Goal: Transaction & Acquisition: Book appointment/travel/reservation

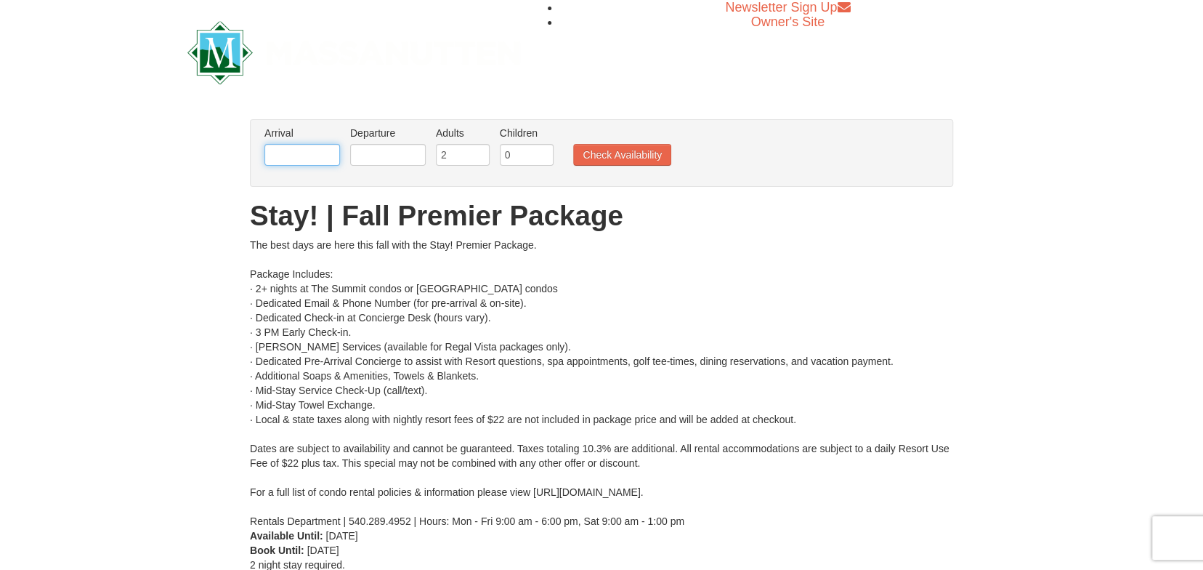
click at [299, 163] on input "text" at bounding box center [302, 155] width 76 height 22
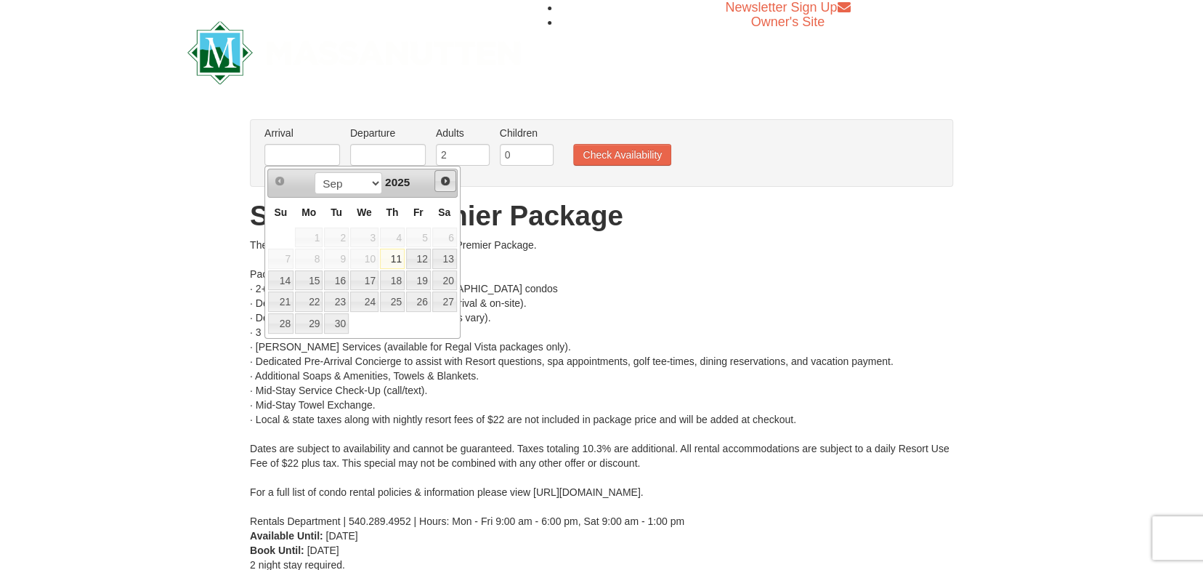
click at [448, 185] on span "Next" at bounding box center [446, 181] width 12 height 12
click at [445, 301] on link "25" at bounding box center [444, 301] width 25 height 20
type input "[DATE]"
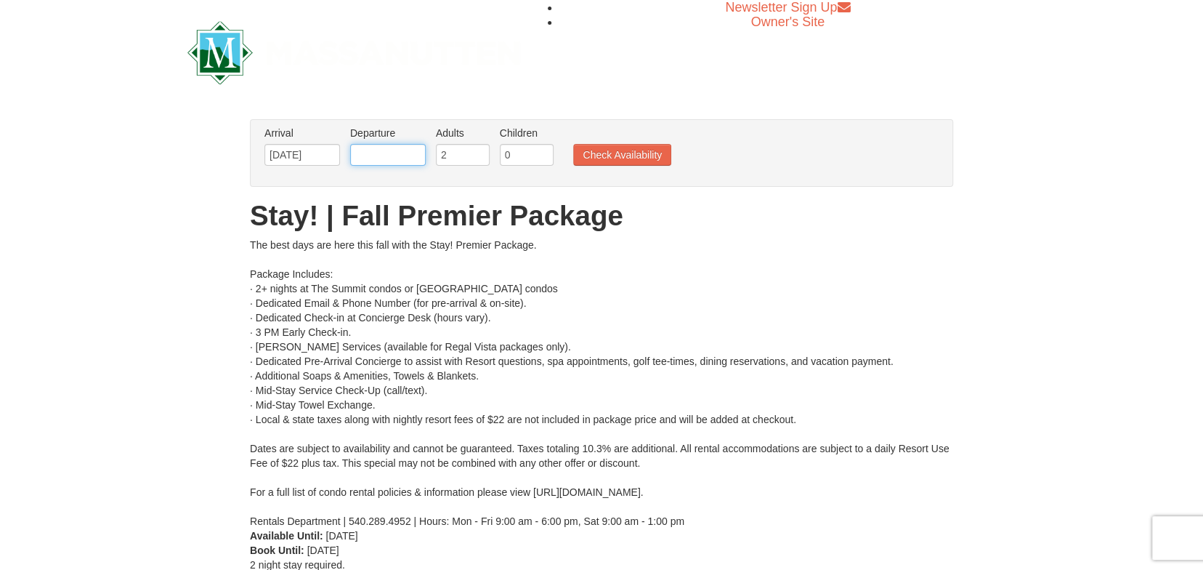
click at [387, 163] on input "text" at bounding box center [388, 155] width 76 height 22
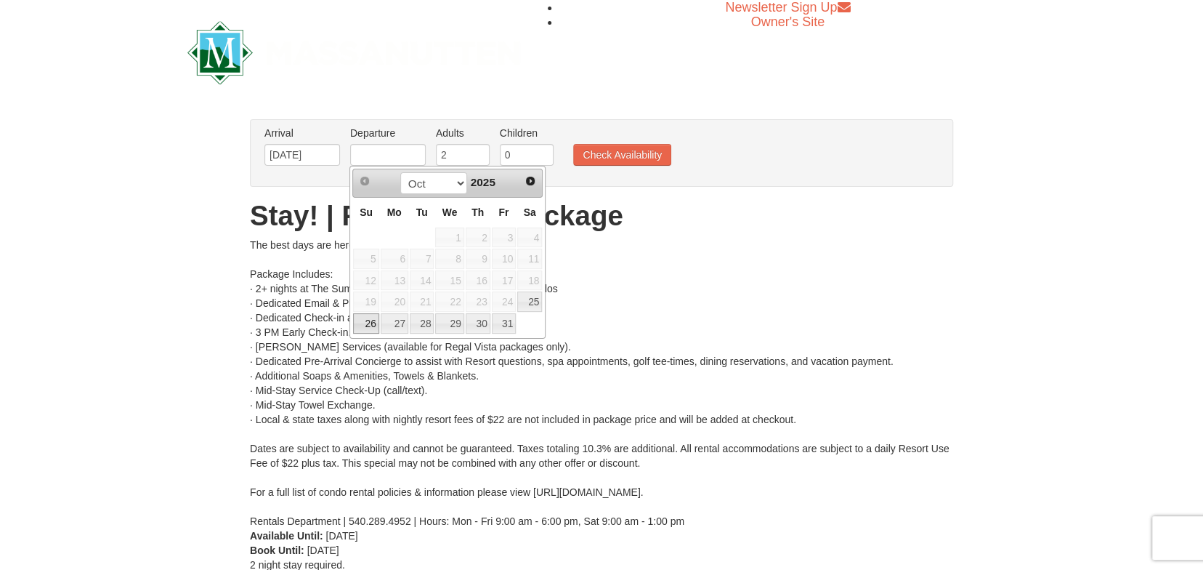
click at [360, 325] on link "26" at bounding box center [365, 323] width 25 height 20
type input "10/26/2025"
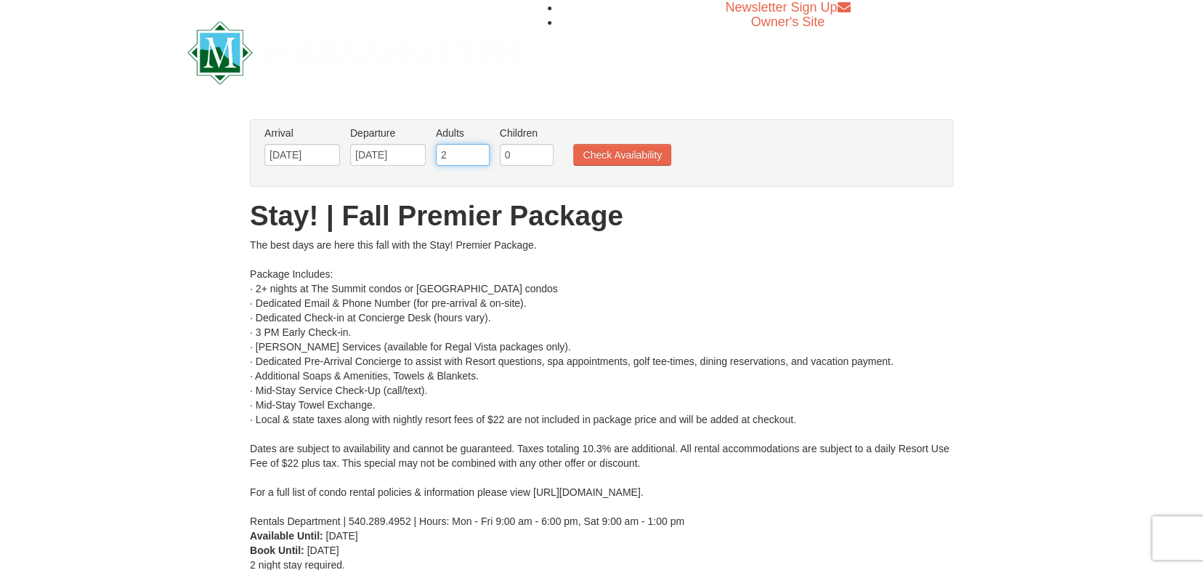
drag, startPoint x: 465, startPoint y: 154, endPoint x: 429, endPoint y: 159, distance: 36.0
click at [429, 159] on ul "Arrival Please format dates MM/DD/YYYY Please format dates MM/DD/YYYY 10/25/202…" at bounding box center [594, 149] width 666 height 47
type input "5"
drag, startPoint x: 541, startPoint y: 155, endPoint x: 504, endPoint y: 169, distance: 40.0
click at [504, 166] on input "0" at bounding box center [527, 155] width 54 height 22
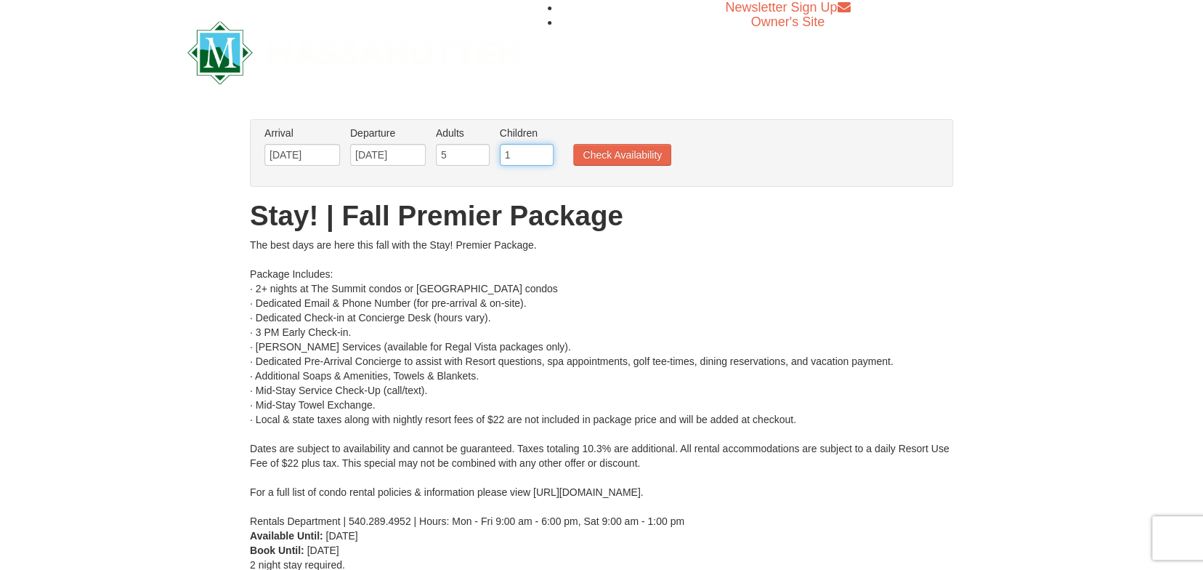
type input "1"
click at [543, 149] on input "1" at bounding box center [527, 155] width 54 height 22
click at [610, 153] on button "Check Availability" at bounding box center [622, 155] width 98 height 22
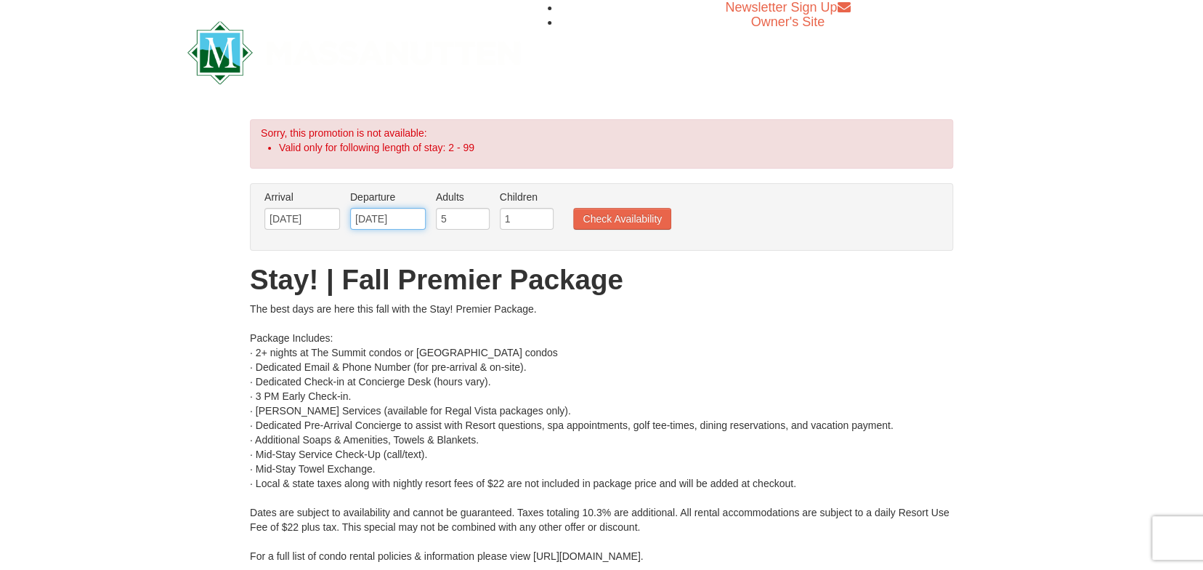
click at [387, 219] on input "[DATE]" at bounding box center [388, 219] width 76 height 22
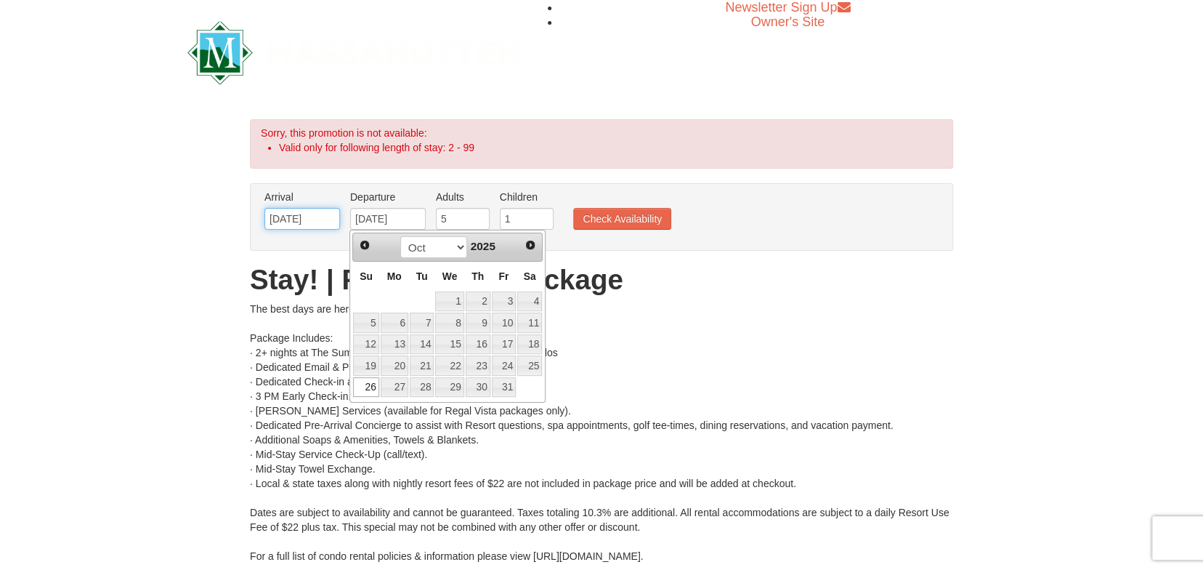
click at [318, 219] on input "[DATE]" at bounding box center [302, 219] width 76 height 22
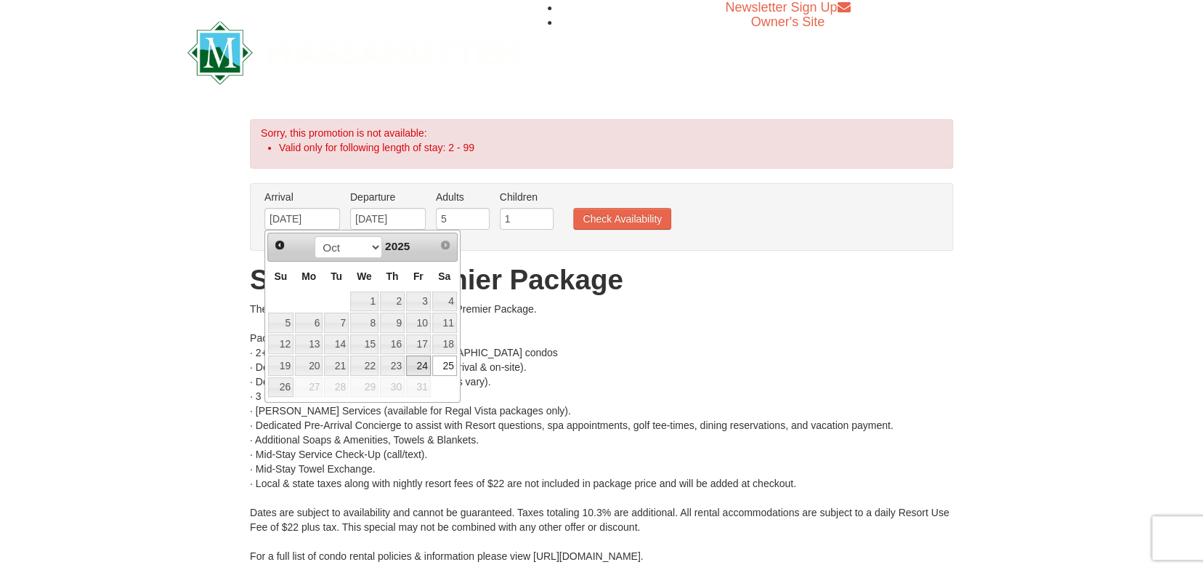
click at [429, 363] on link "24" at bounding box center [418, 365] width 25 height 20
type input "[DATE]"
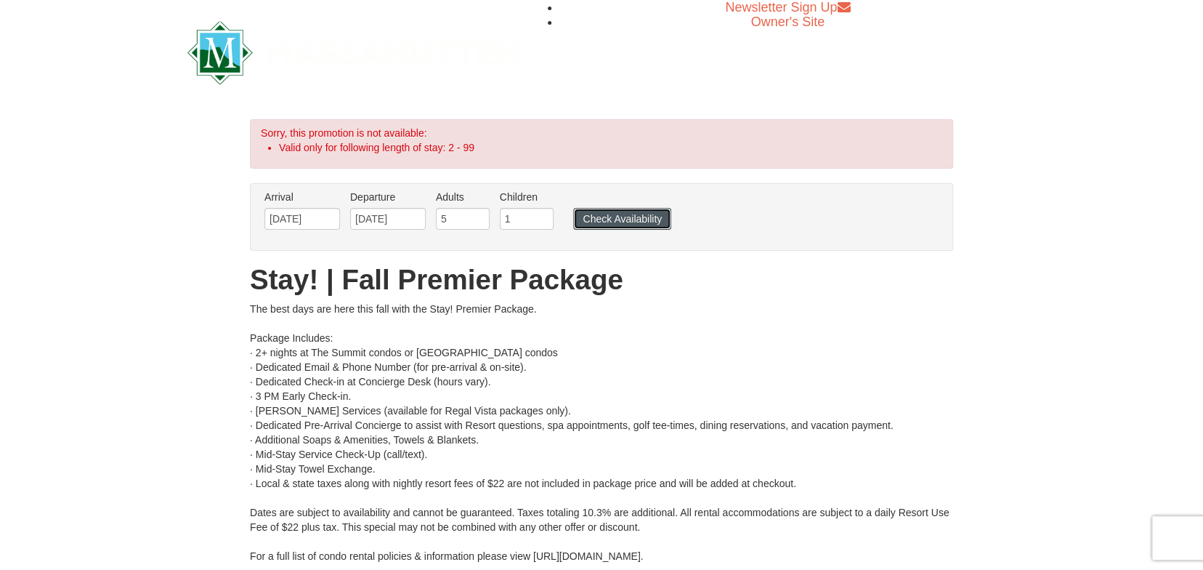
click at [611, 221] on button "Check Availability" at bounding box center [622, 219] width 98 height 22
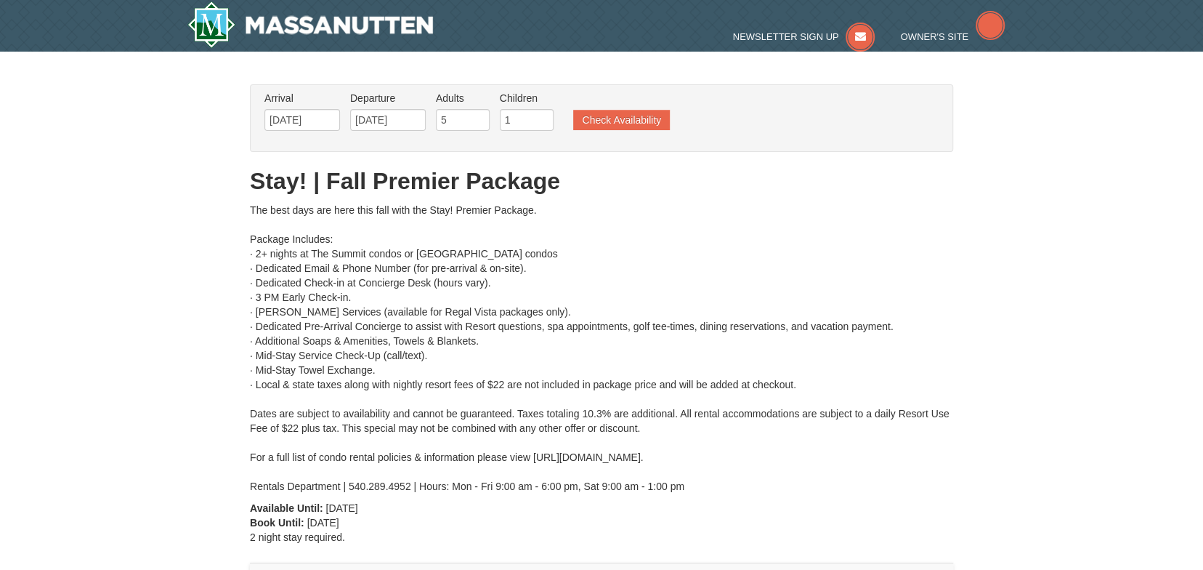
type input "[DATE]"
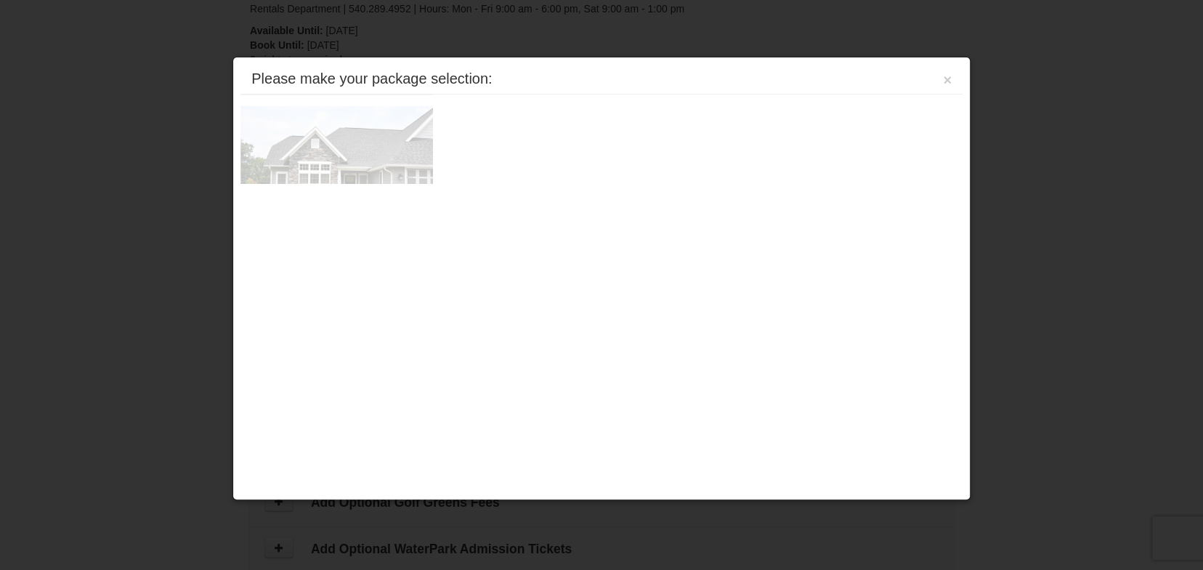
scroll to position [618, 0]
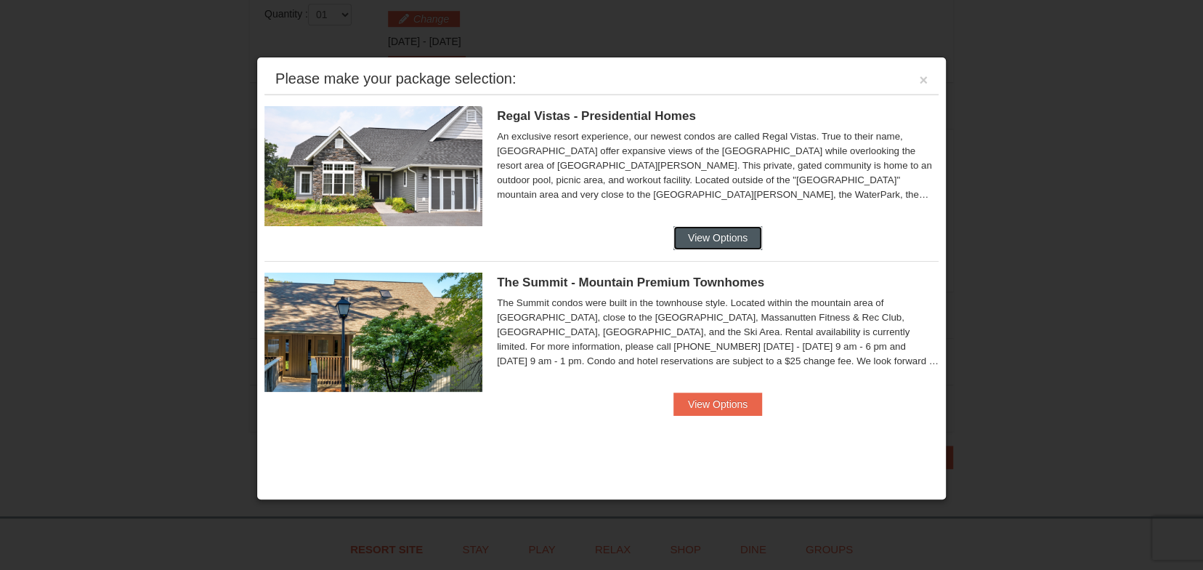
click at [709, 240] on button "View Options" at bounding box center [718, 237] width 89 height 23
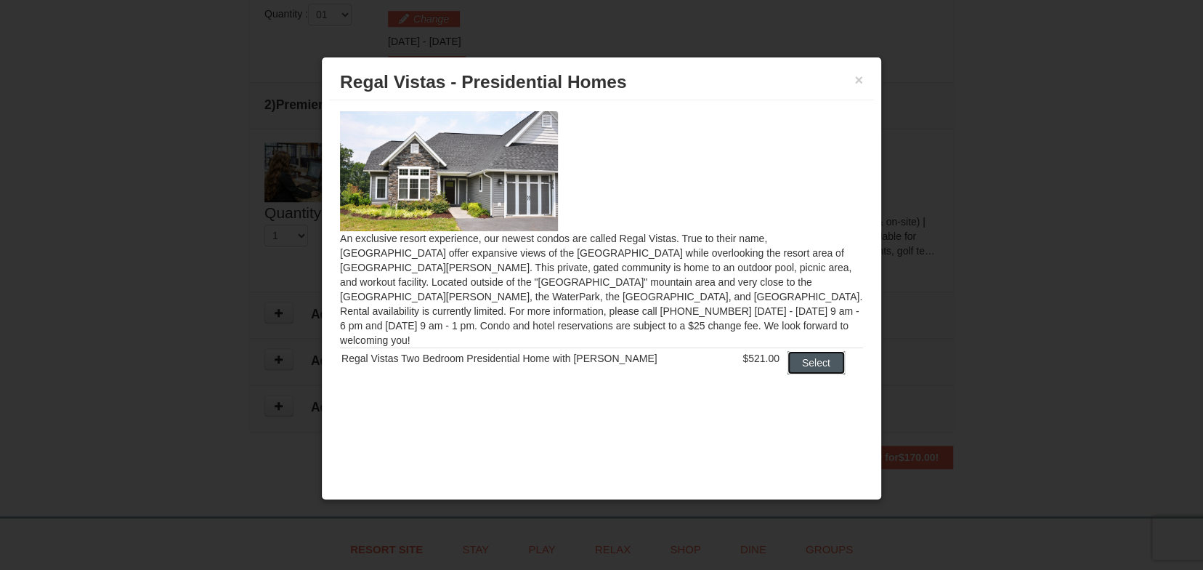
click at [795, 351] on button "Select" at bounding box center [816, 362] width 57 height 23
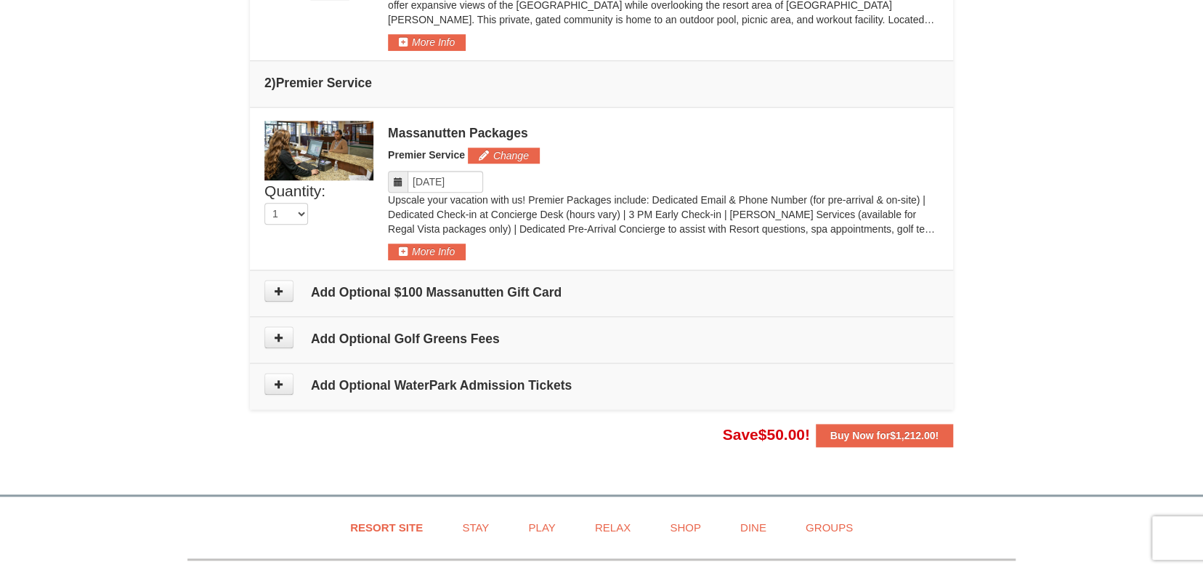
scroll to position [715, 0]
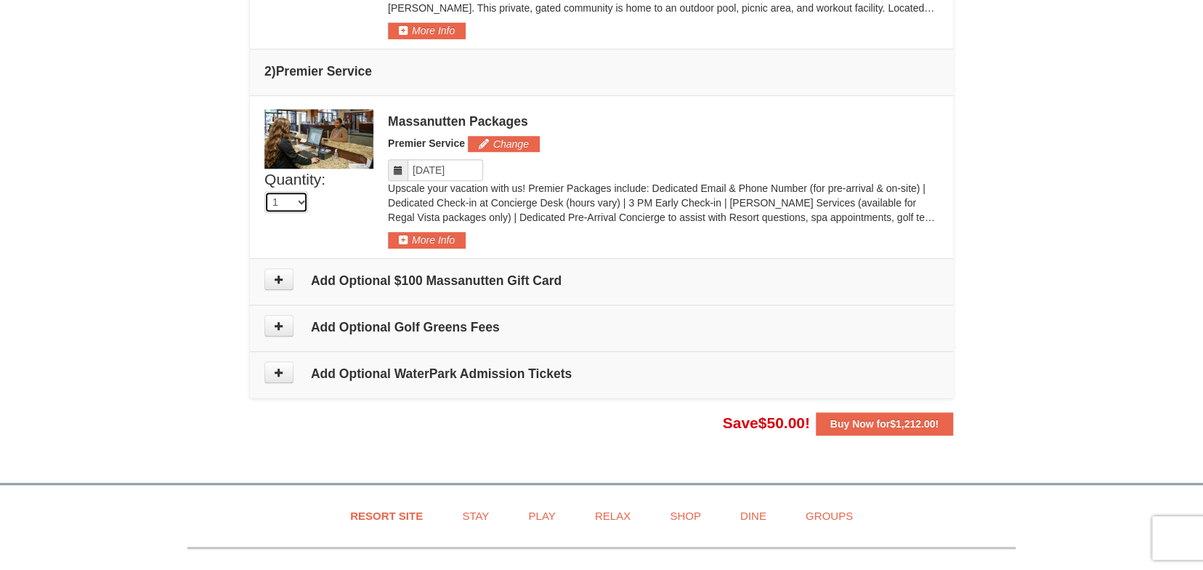
click at [304, 198] on select "1" at bounding box center [286, 202] width 44 height 22
drag, startPoint x: 289, startPoint y: 198, endPoint x: 297, endPoint y: 195, distance: 8.5
click at [289, 198] on select "1" at bounding box center [286, 202] width 44 height 22
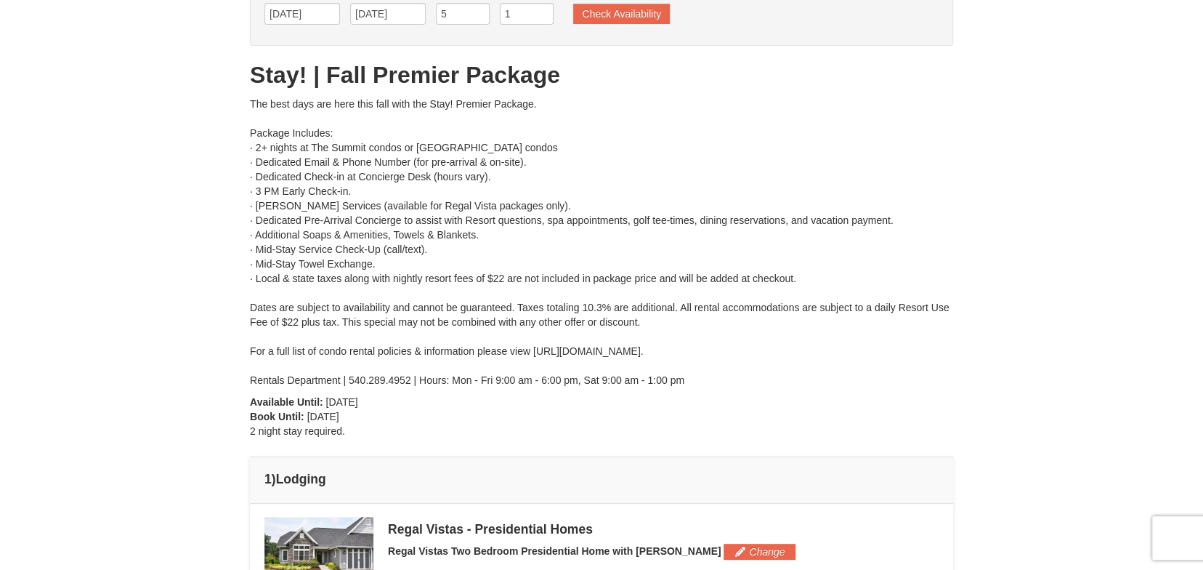
scroll to position [0, 0]
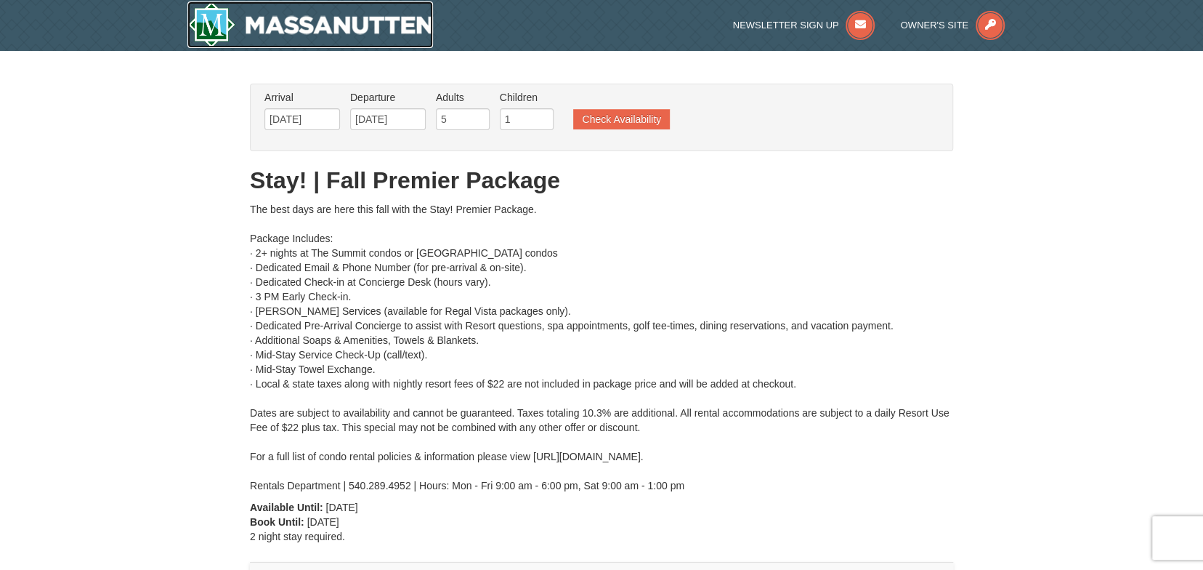
click at [367, 23] on img at bounding box center [310, 24] width 246 height 47
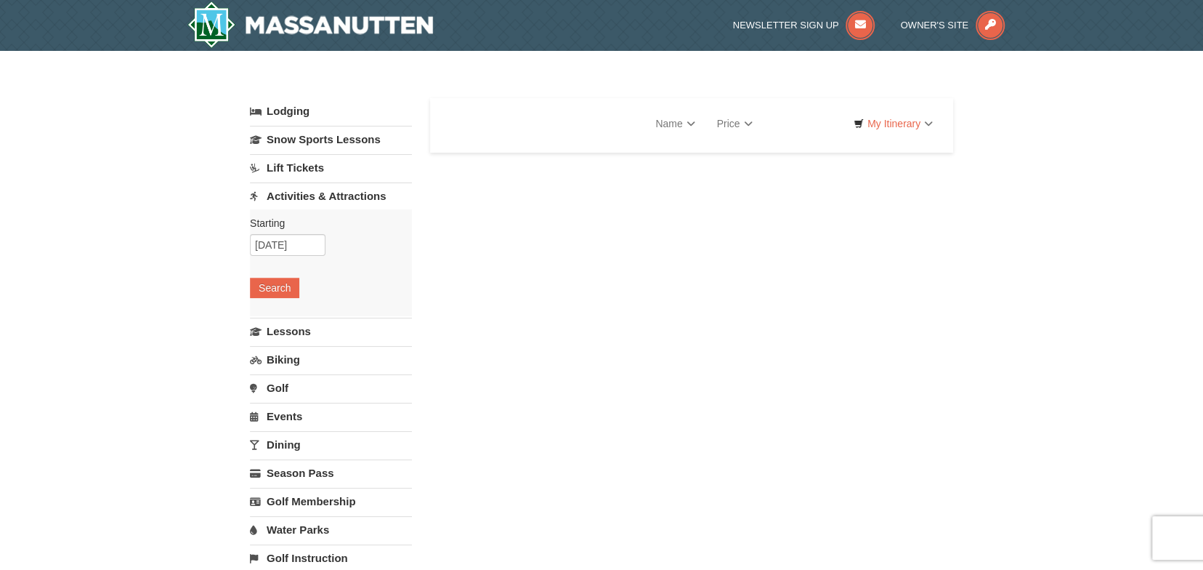
select select "9"
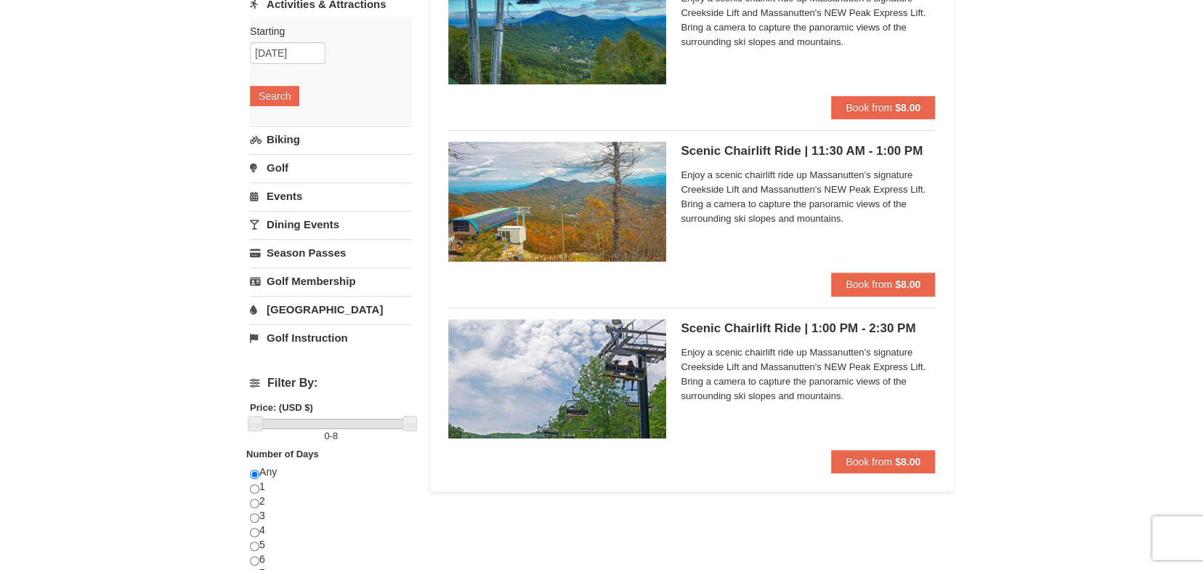
scroll to position [193, 0]
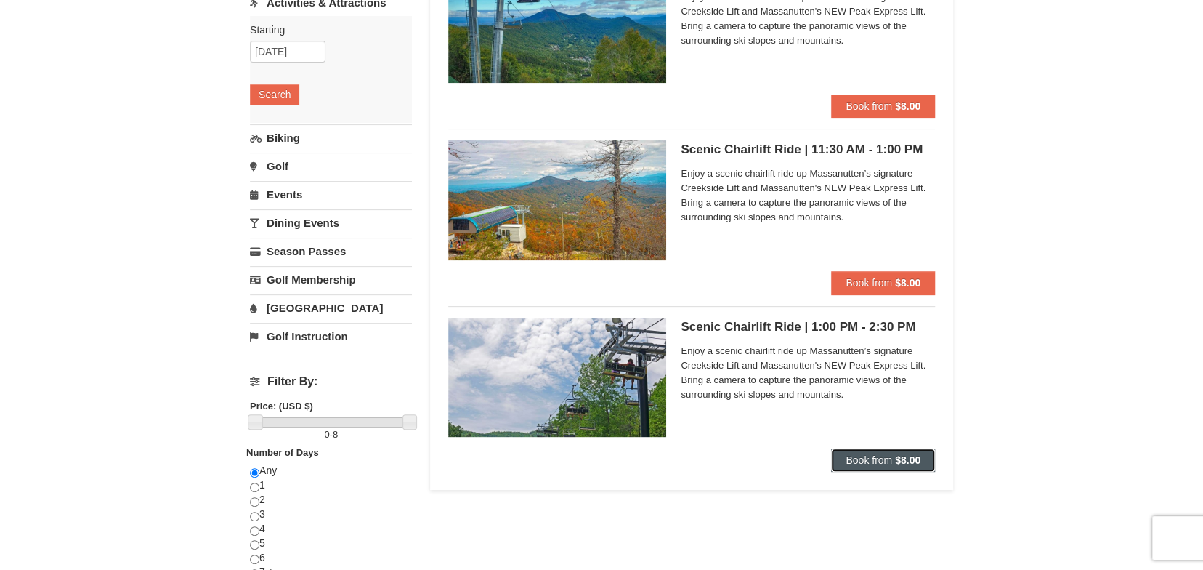
click at [915, 456] on strong "$8.00" at bounding box center [907, 460] width 25 height 12
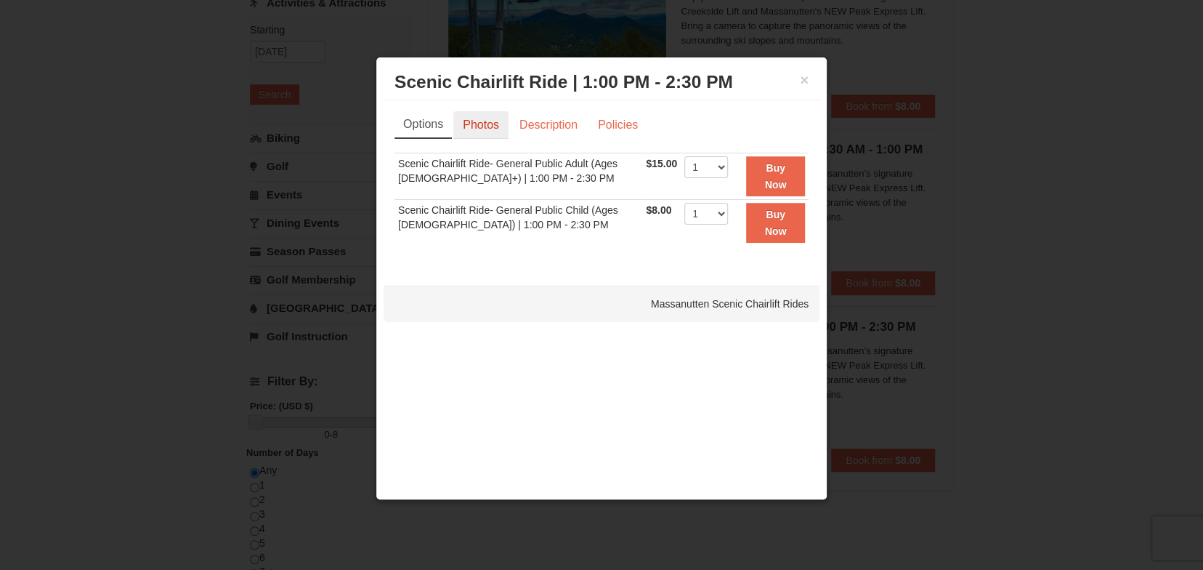
click at [497, 124] on link "Photos" at bounding box center [480, 125] width 55 height 28
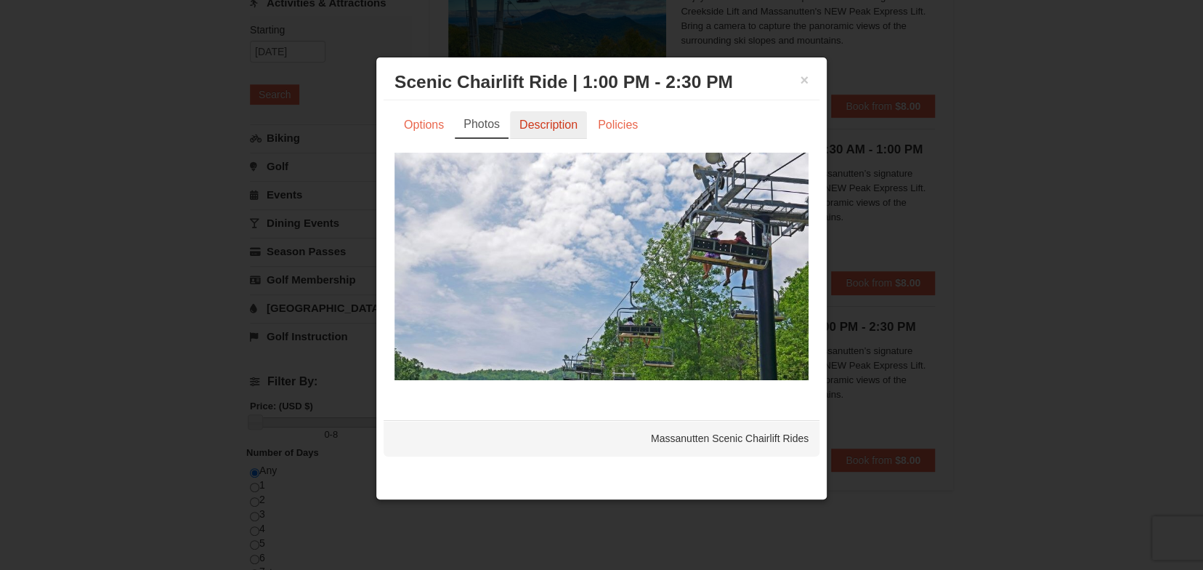
click at [550, 130] on link "Description" at bounding box center [548, 125] width 77 height 28
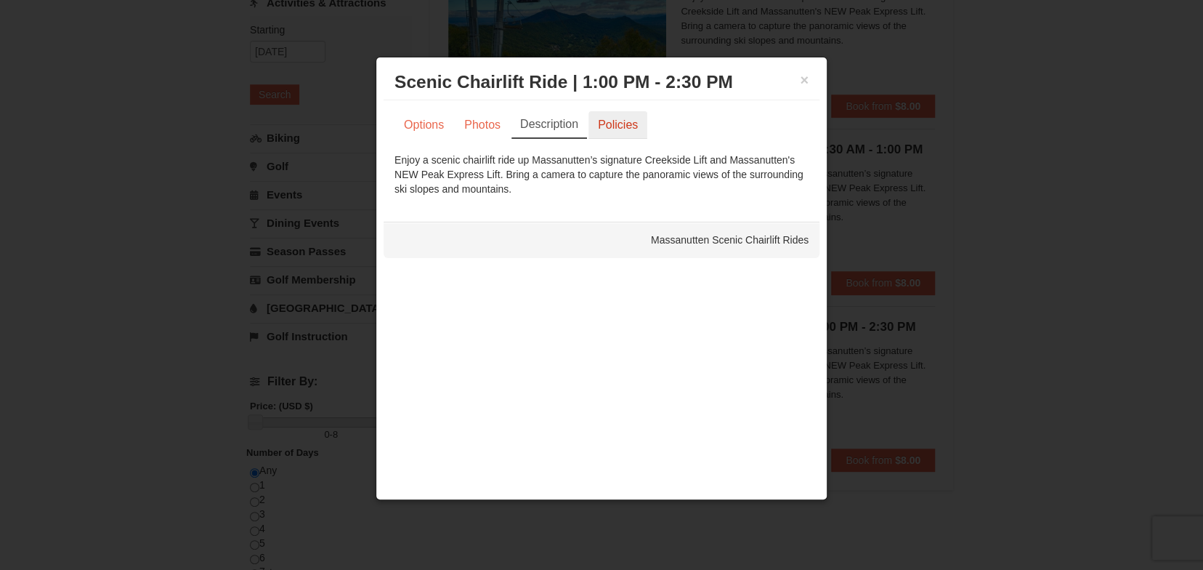
click at [615, 131] on link "Policies" at bounding box center [618, 125] width 59 height 28
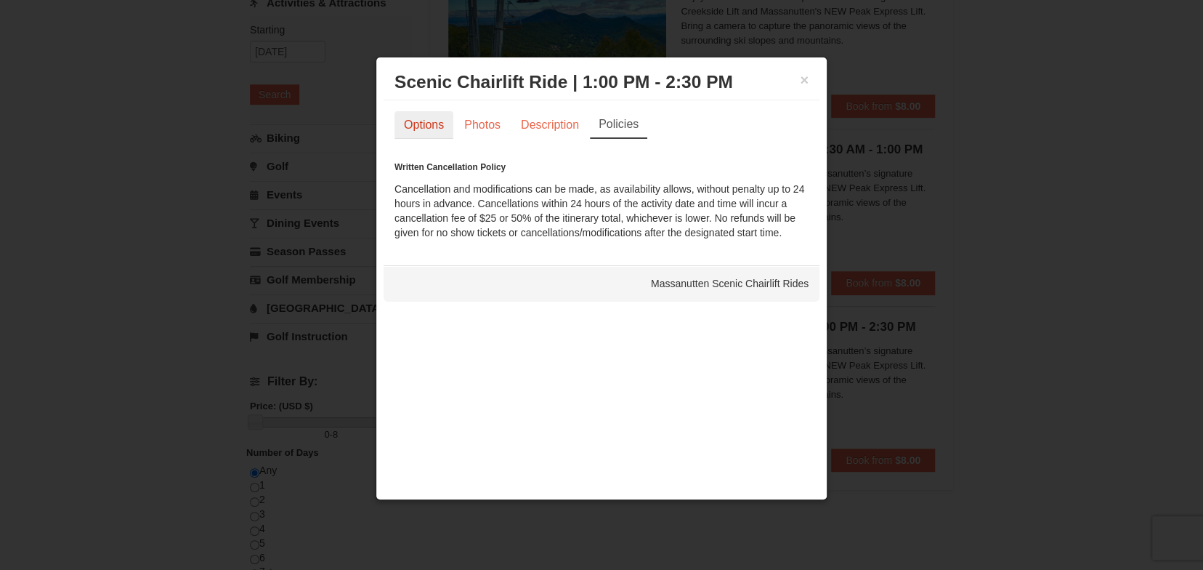
click at [421, 129] on link "Options" at bounding box center [424, 125] width 59 height 28
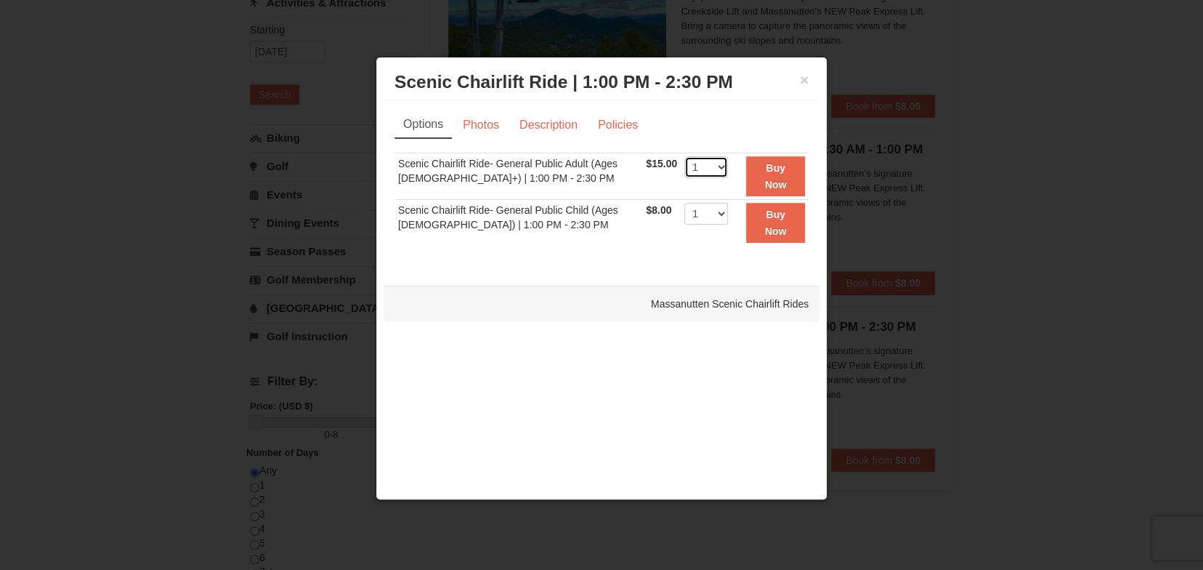
click at [690, 167] on select "1 2 3 4 5 6 7 8 9 10 11 12 13 14 15 16 17 18 19 20 21 22" at bounding box center [706, 167] width 44 height 22
select select "5"
click at [684, 156] on select "1 2 3 4 5 6 7 8 9 10 11 12 13 14 15 16 17 18 19 20 21 22" at bounding box center [706, 167] width 44 height 22
click at [704, 210] on select "1 2 3 4 5 6 7 8 9 10 11 12 13 14 15 16 17 18 19 20 21 22" at bounding box center [706, 214] width 44 height 22
click at [684, 203] on select "1 2 3 4 5 6 7 8 9 10 11 12 13 14 15 16 17 18 19 20 21 22" at bounding box center [706, 214] width 44 height 22
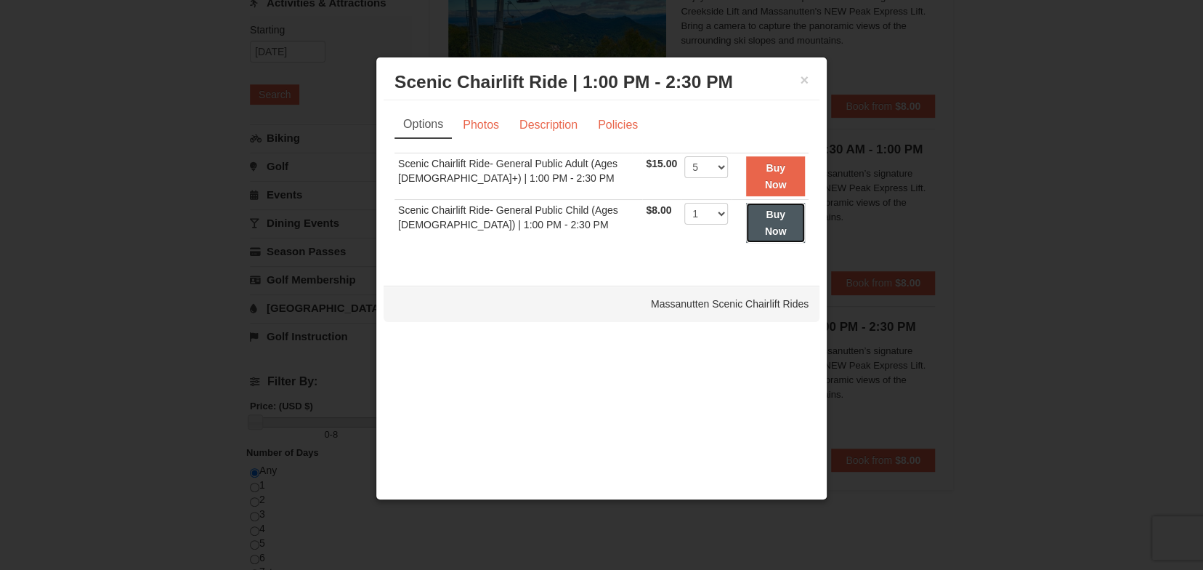
click at [766, 215] on strong "Buy Now" at bounding box center [776, 223] width 22 height 28
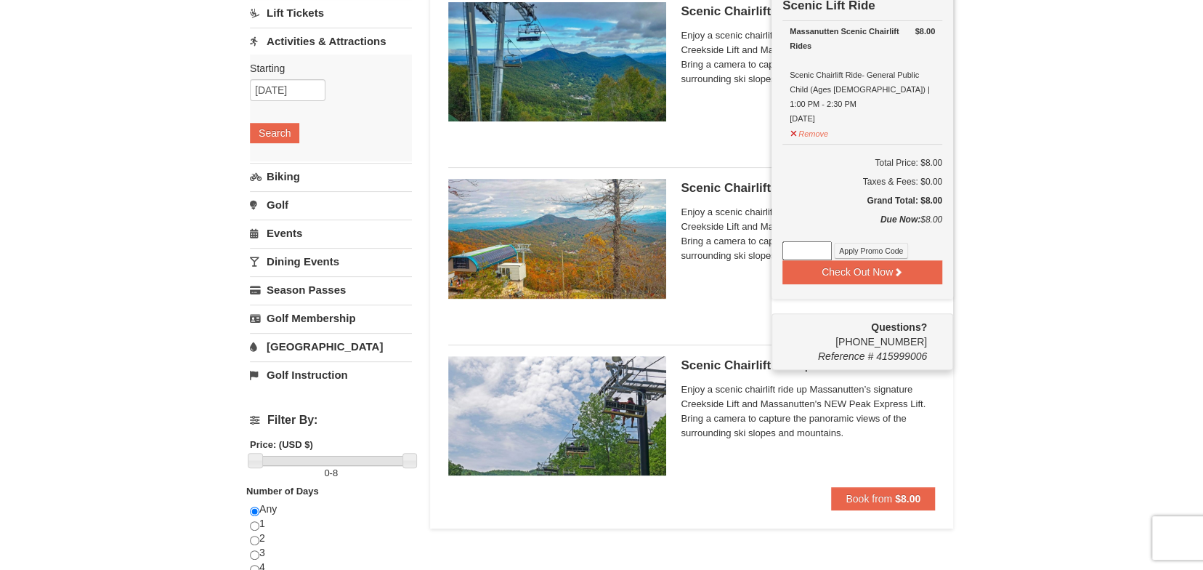
scroll to position [392, 0]
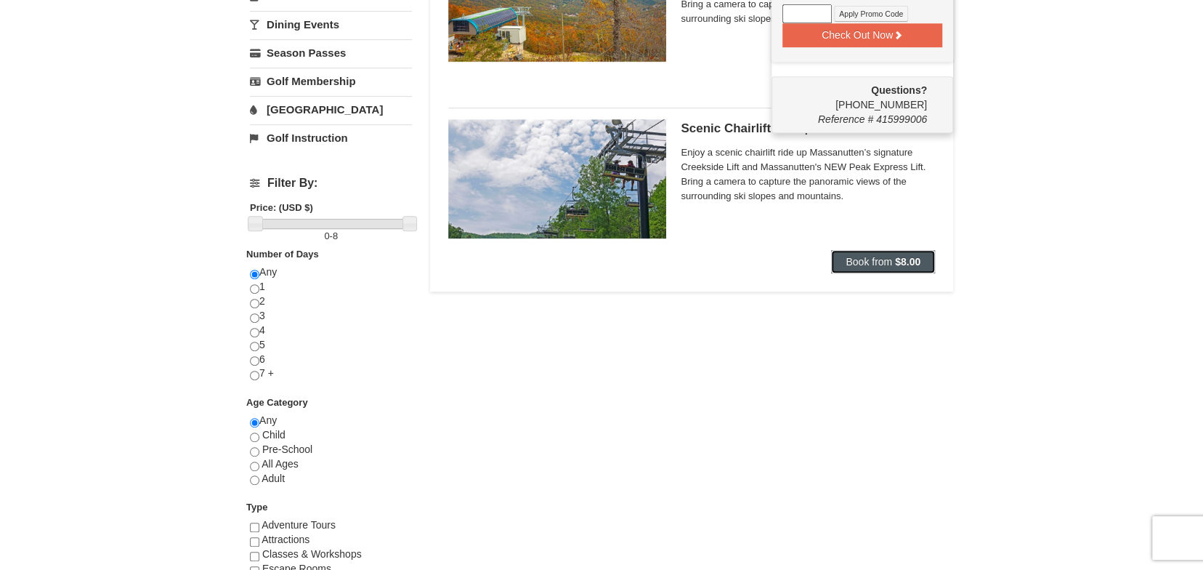
click at [885, 262] on span "Book from" at bounding box center [869, 262] width 47 height 12
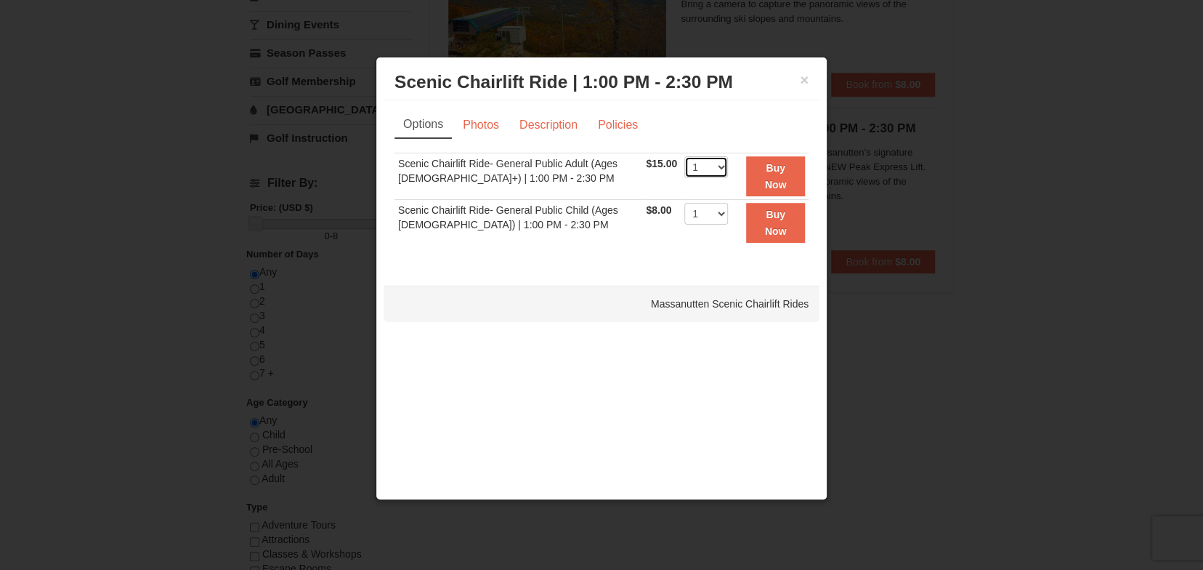
click at [709, 162] on select "1 2 3 4 5 6 7 8 9 10 11 12 13 14 15 16 17 18 19 20 21 22" at bounding box center [706, 167] width 44 height 22
select select "5"
click at [684, 156] on select "1 2 3 4 5 6 7 8 9 10 11 12 13 14 15 16 17 18 19 20 21 22" at bounding box center [706, 167] width 44 height 22
click at [767, 187] on strong "Buy Now" at bounding box center [776, 176] width 22 height 28
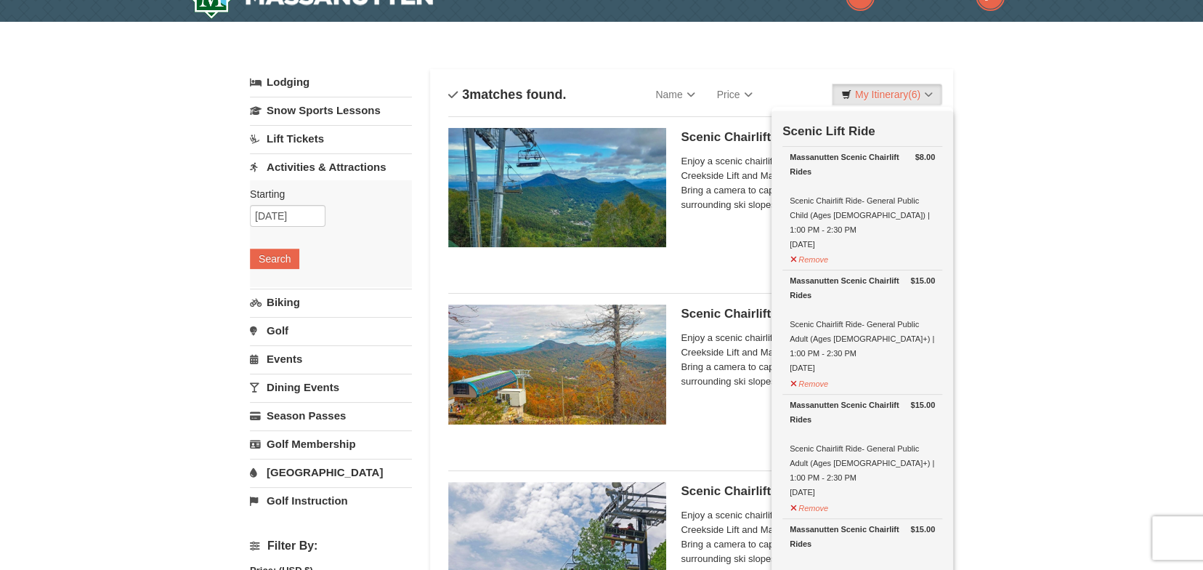
scroll to position [0, 0]
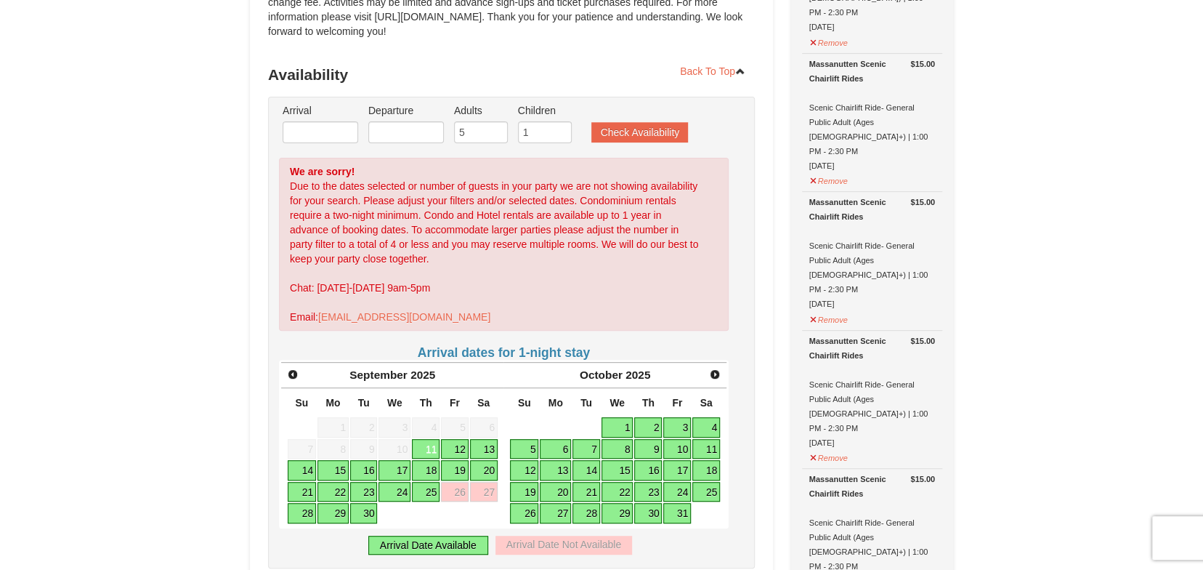
scroll to position [291, 0]
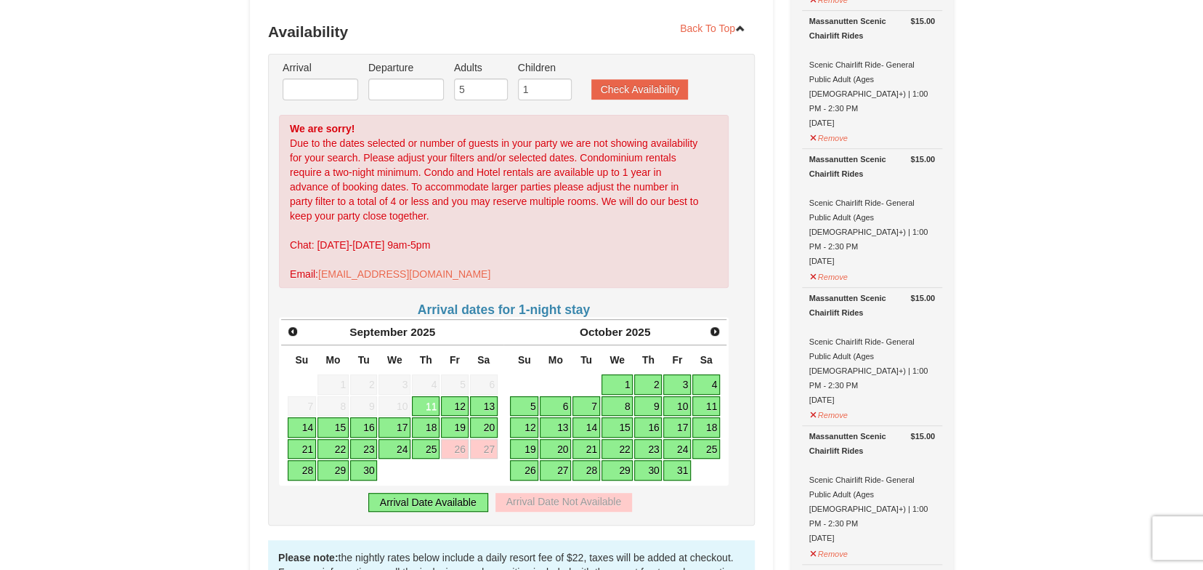
click at [673, 449] on link "24" at bounding box center [677, 449] width 28 height 20
type input "[DATE]"
click at [677, 447] on link "24" at bounding box center [677, 449] width 28 height 20
click at [413, 86] on input "[DATE]" at bounding box center [406, 89] width 76 height 22
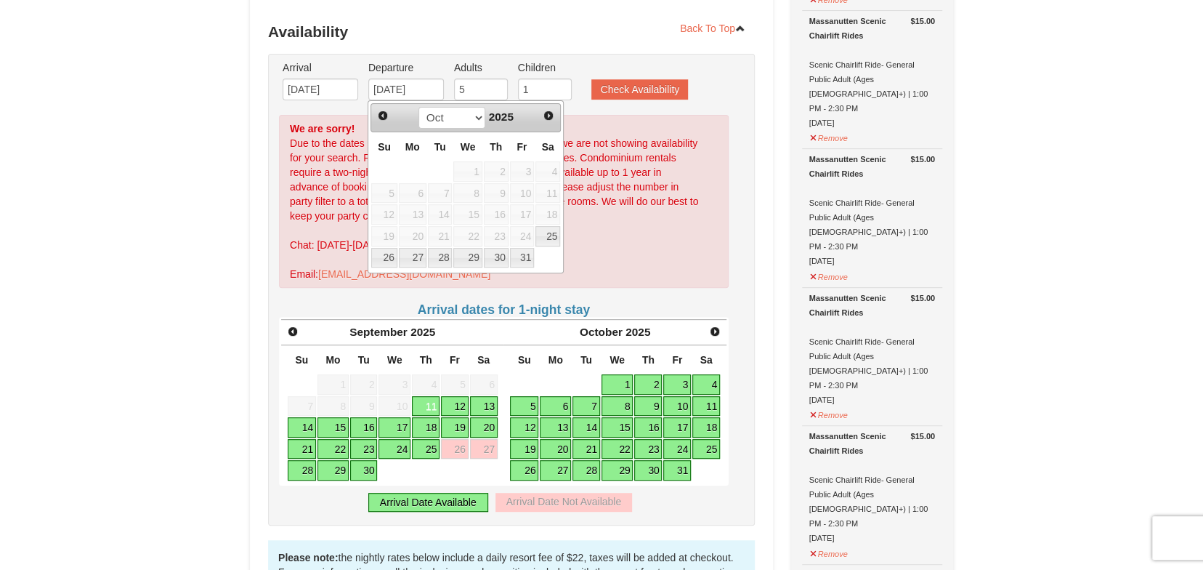
click at [534, 469] on link "26" at bounding box center [524, 470] width 28 height 20
type input "[DATE]"
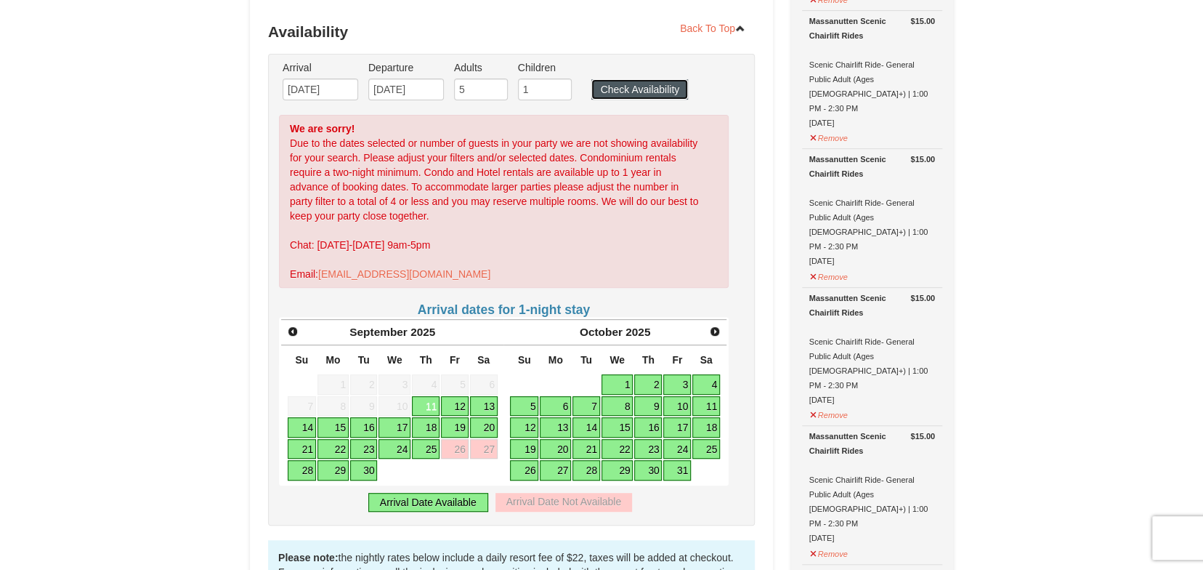
click at [658, 86] on button "Check Availability" at bounding box center [639, 89] width 97 height 20
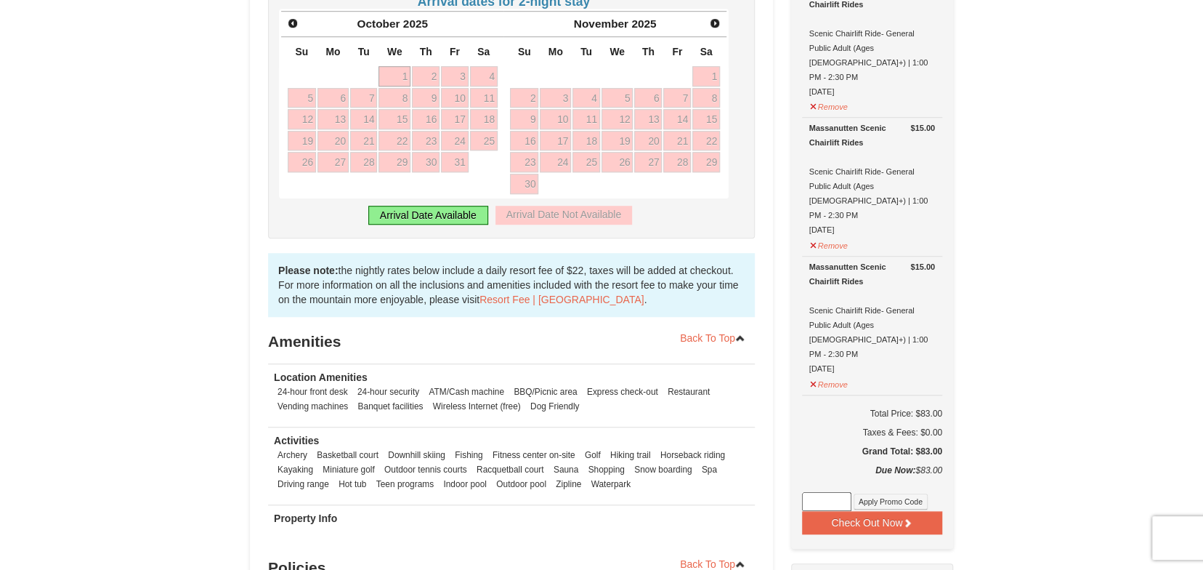
scroll to position [502, 0]
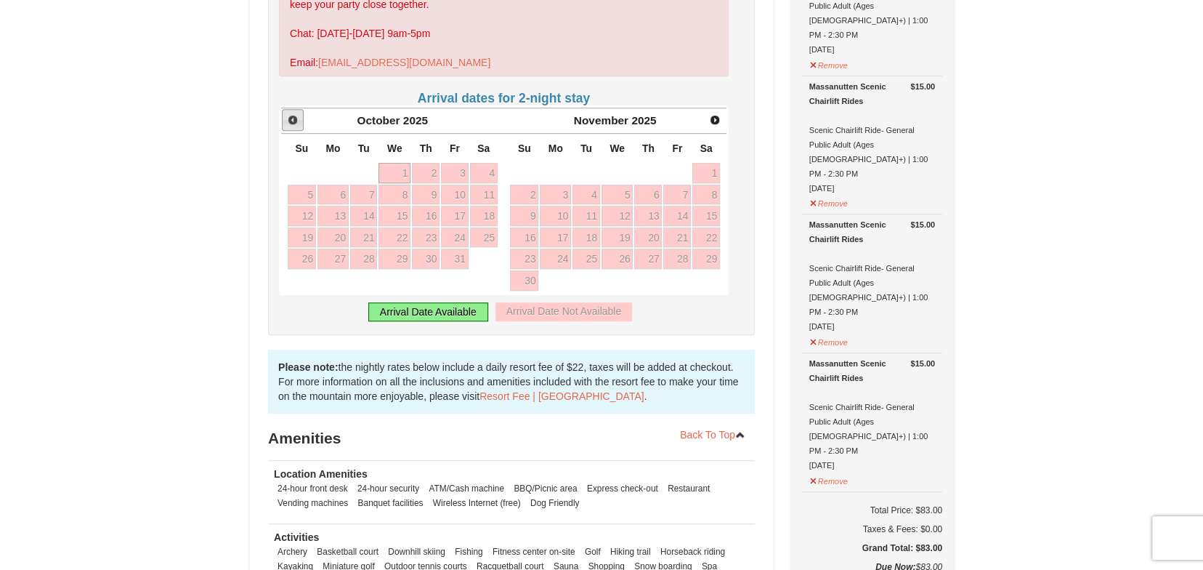
click at [286, 117] on link "Prev" at bounding box center [293, 120] width 22 height 22
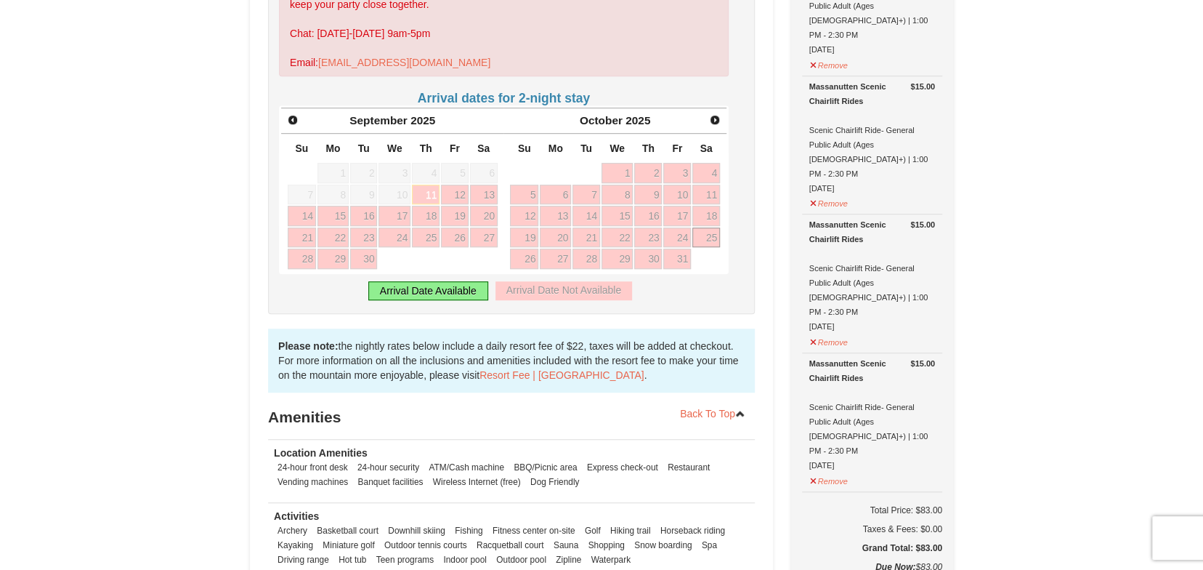
scroll to position [405, 0]
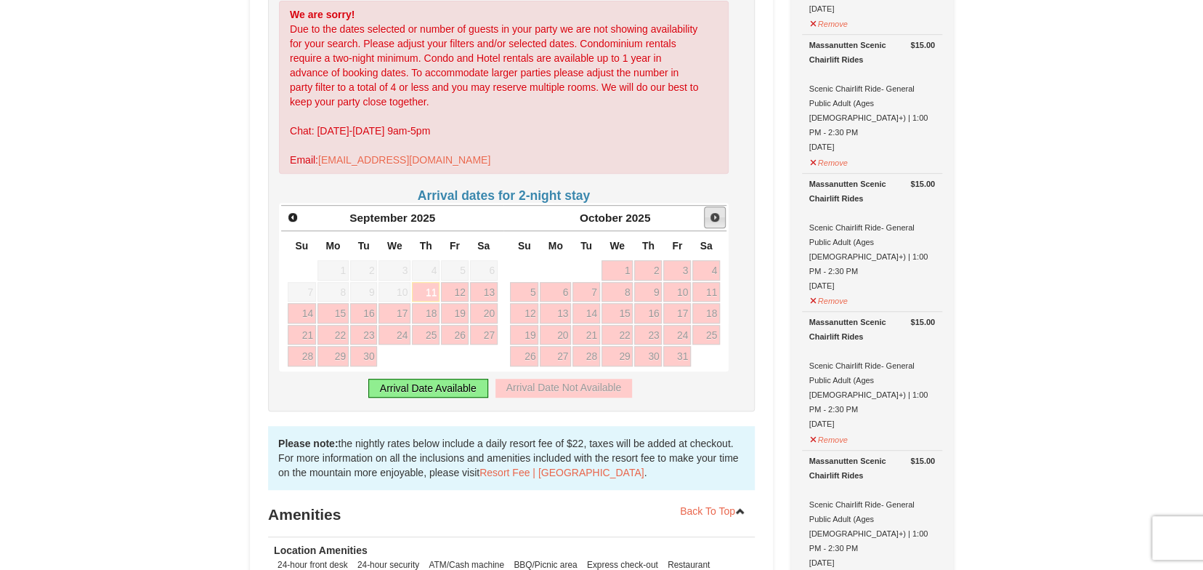
click at [712, 219] on span "Next" at bounding box center [715, 217] width 12 height 12
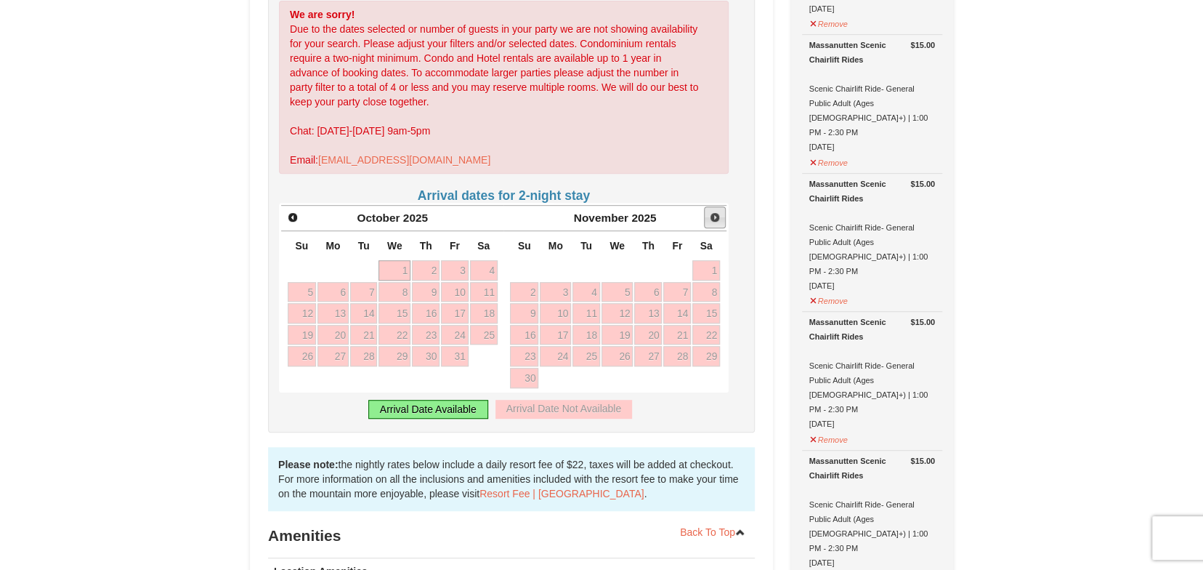
click at [712, 219] on span "Next" at bounding box center [715, 217] width 12 height 12
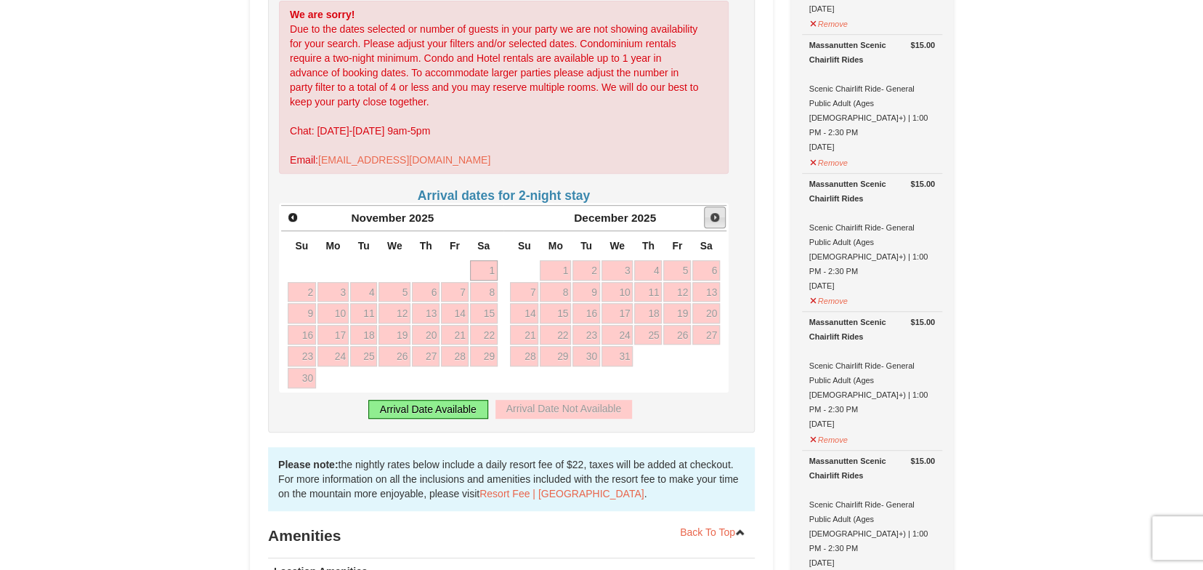
click at [712, 219] on span "Next" at bounding box center [715, 217] width 12 height 12
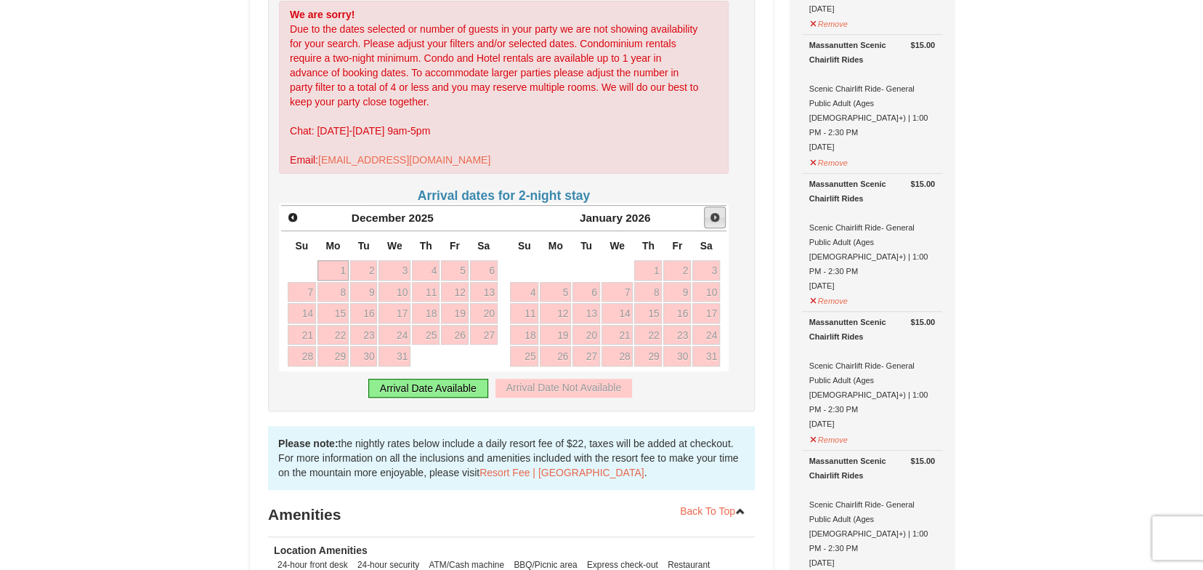
click at [712, 219] on span "Next" at bounding box center [715, 217] width 12 height 12
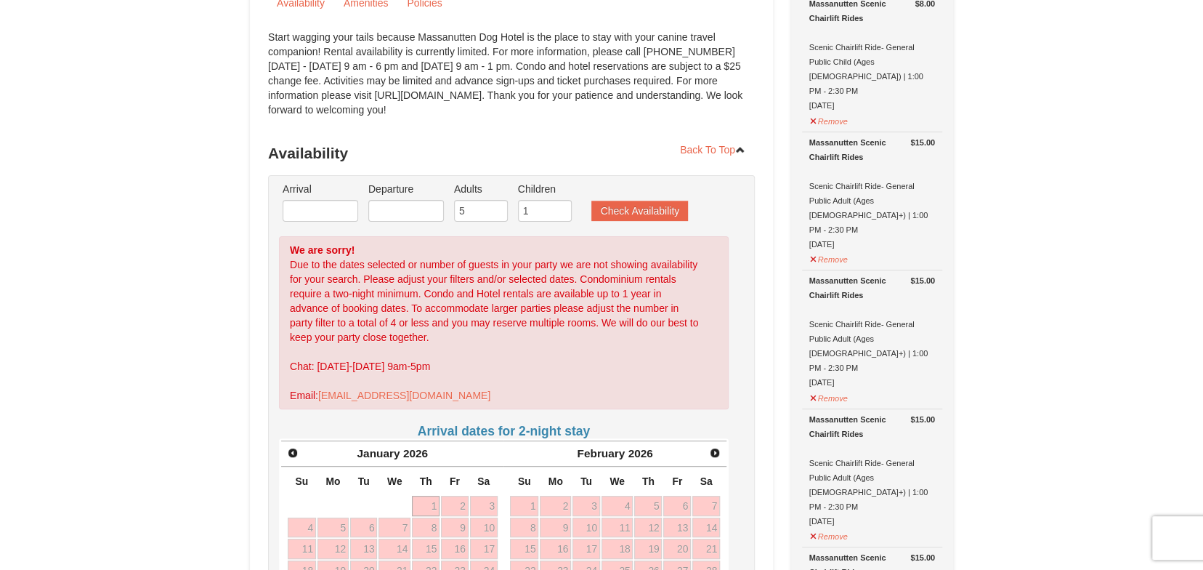
scroll to position [0, 0]
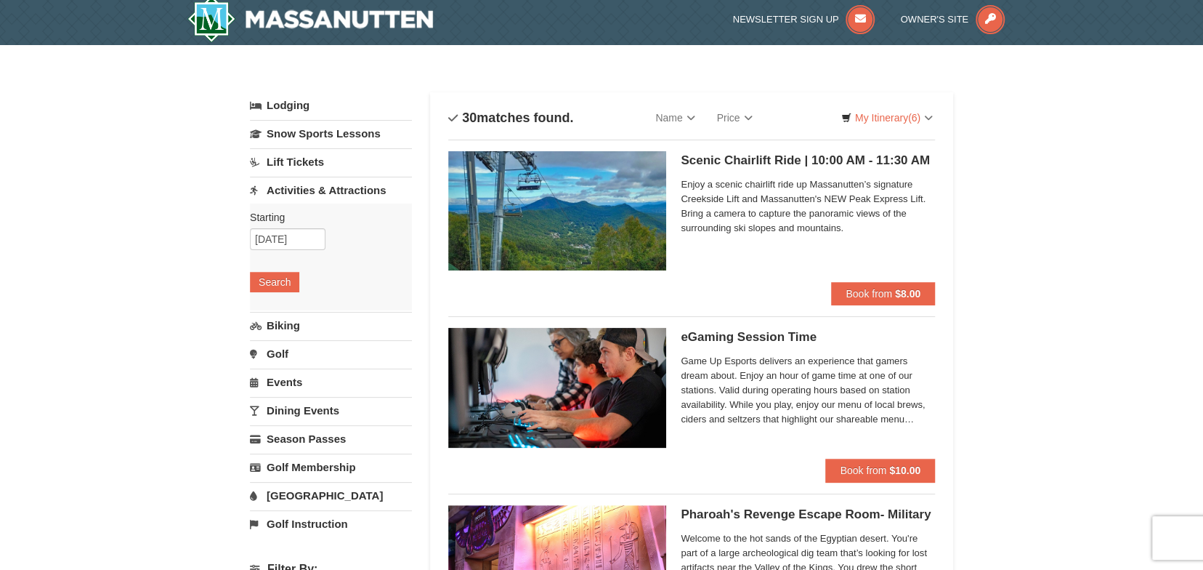
scroll to position [97, 0]
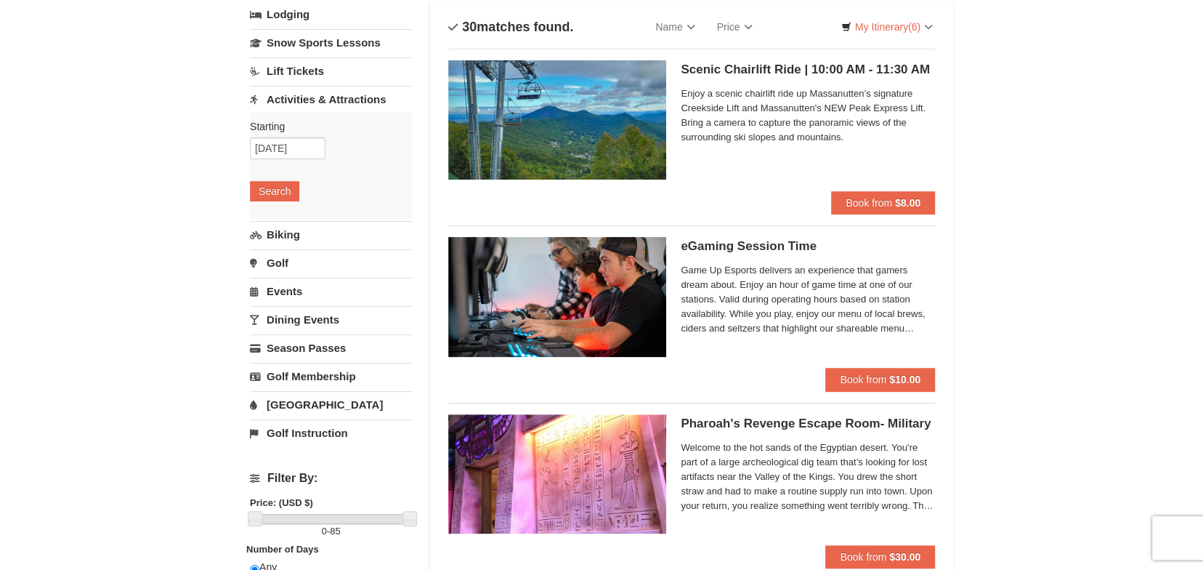
click at [280, 285] on link "Events" at bounding box center [331, 291] width 162 height 27
click at [280, 266] on button "Search" at bounding box center [274, 276] width 49 height 20
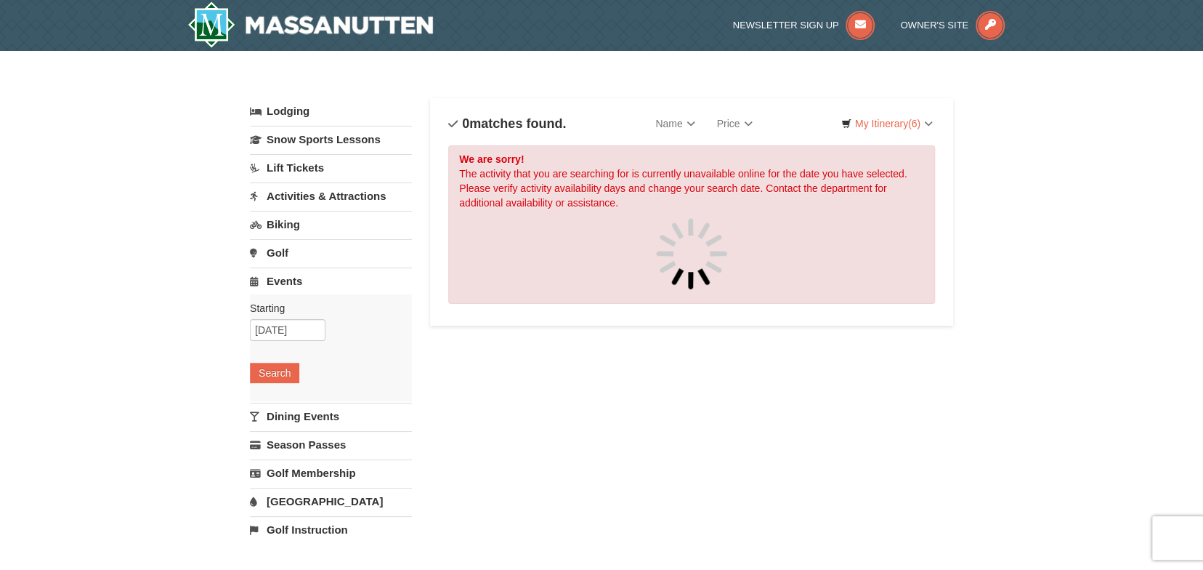
click at [282, 419] on link "Dining Events" at bounding box center [331, 416] width 162 height 27
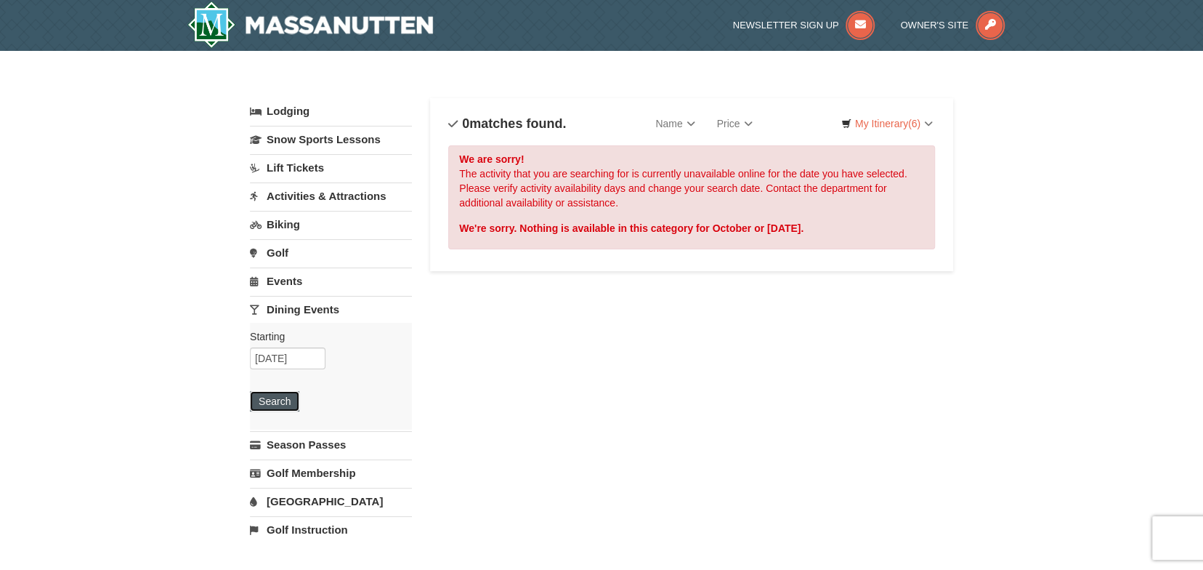
click at [280, 395] on button "Search" at bounding box center [274, 401] width 49 height 20
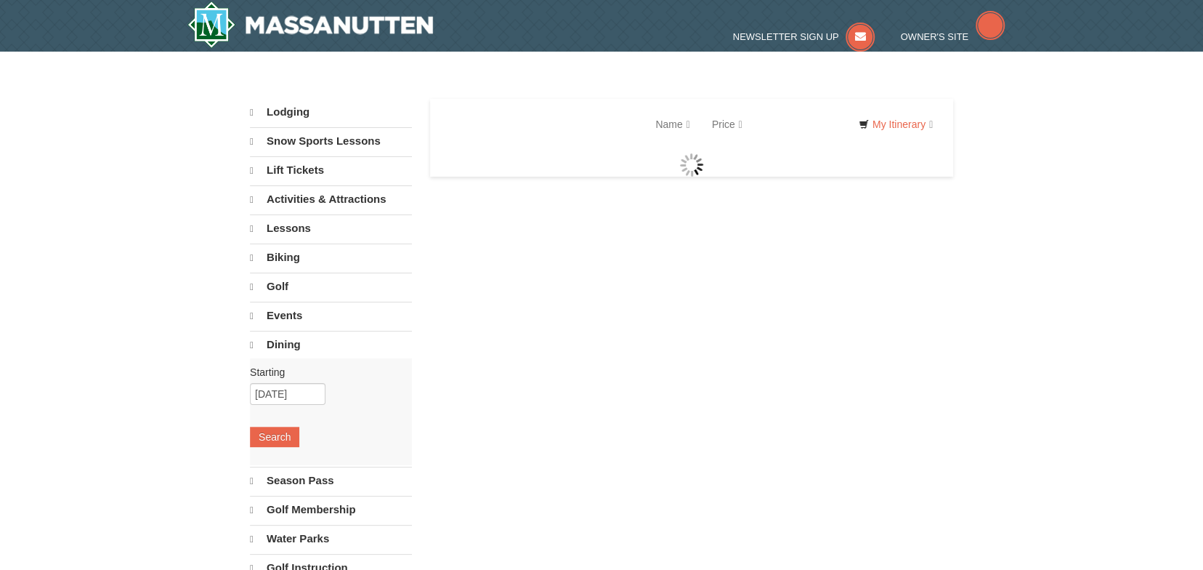
select select "9"
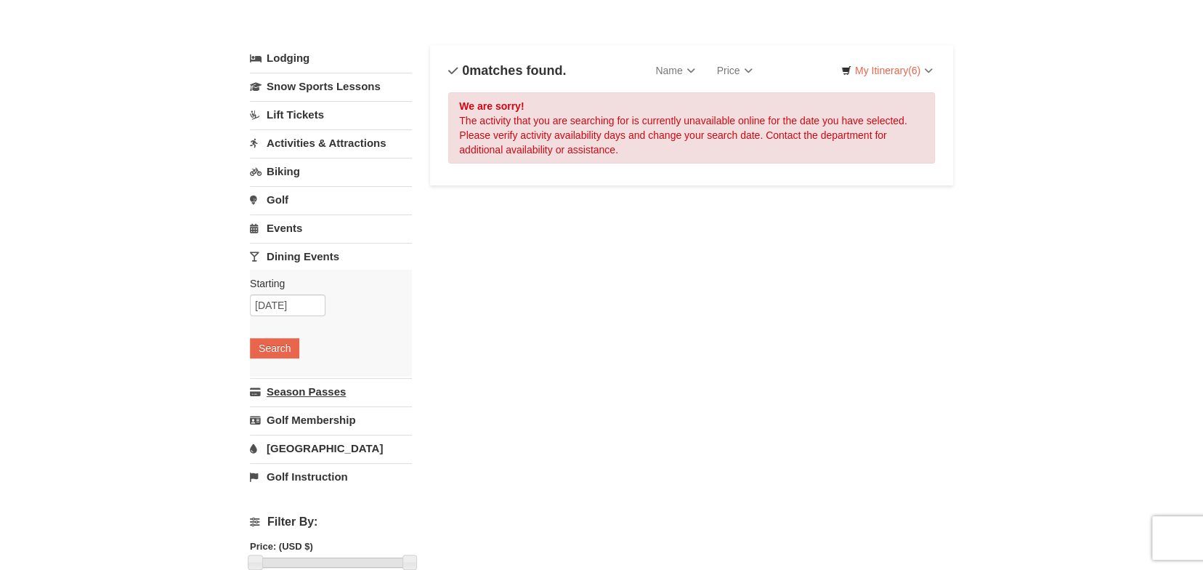
scroll to position [97, 0]
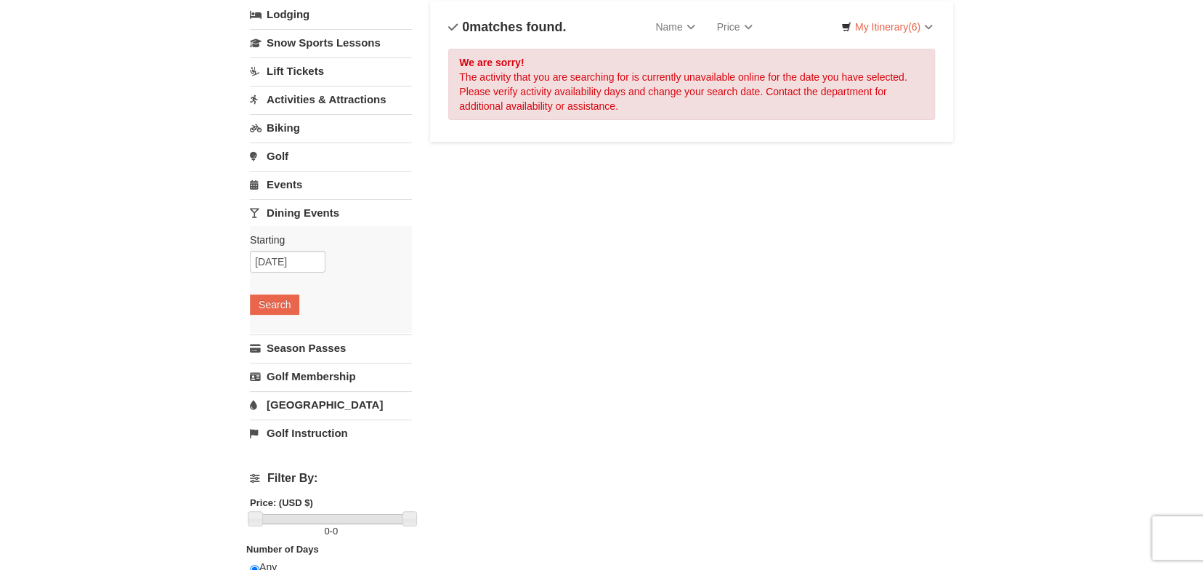
click at [307, 408] on link "[GEOGRAPHIC_DATA]" at bounding box center [331, 404] width 162 height 27
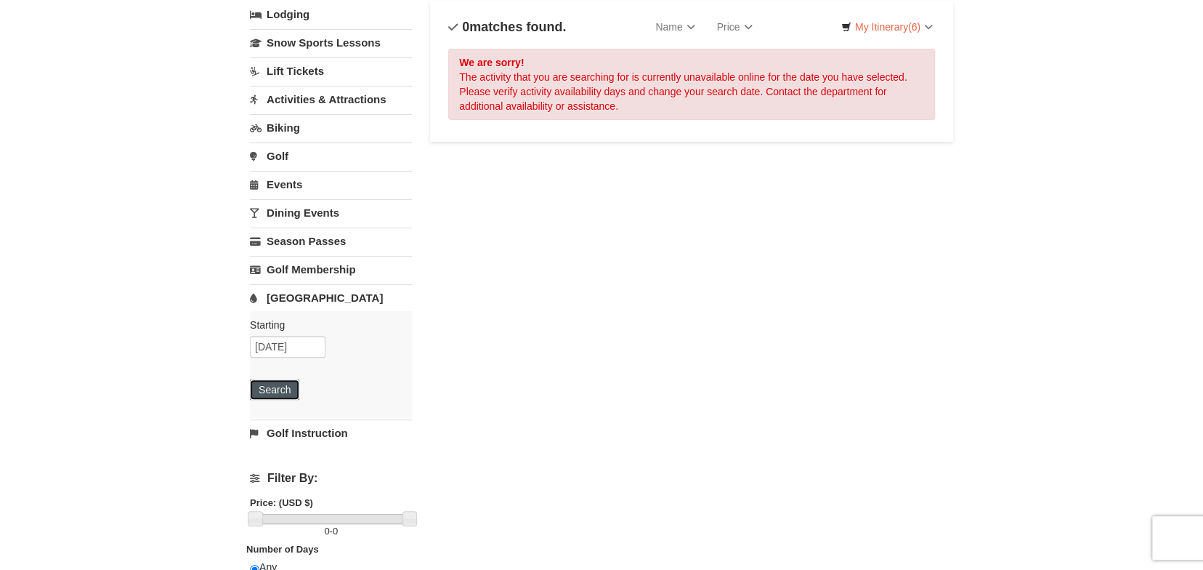
click at [292, 384] on button "Search" at bounding box center [274, 389] width 49 height 20
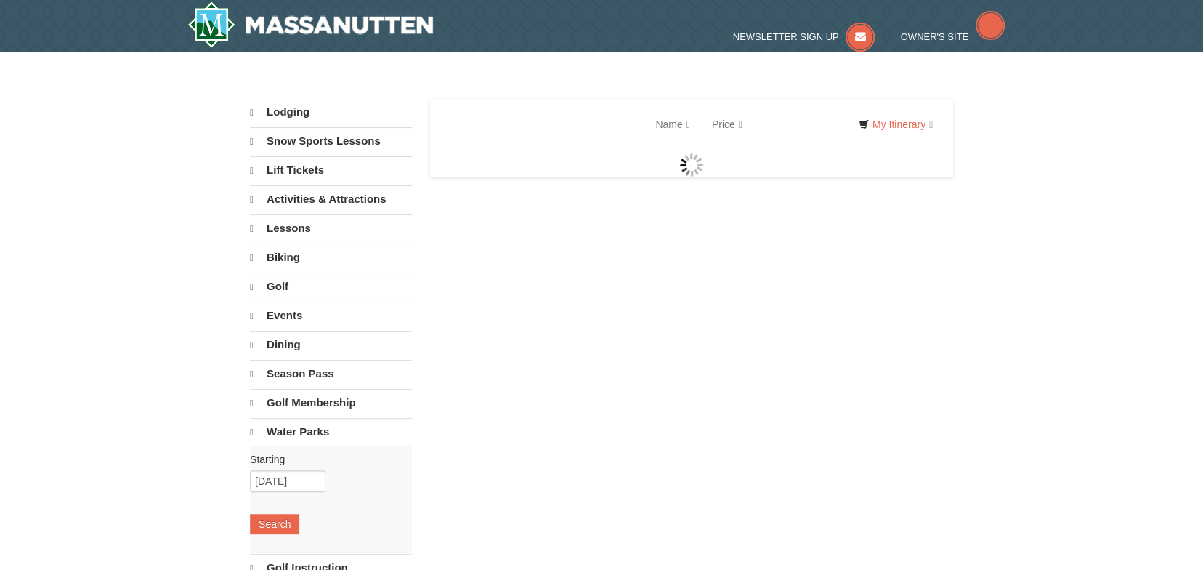
select select "9"
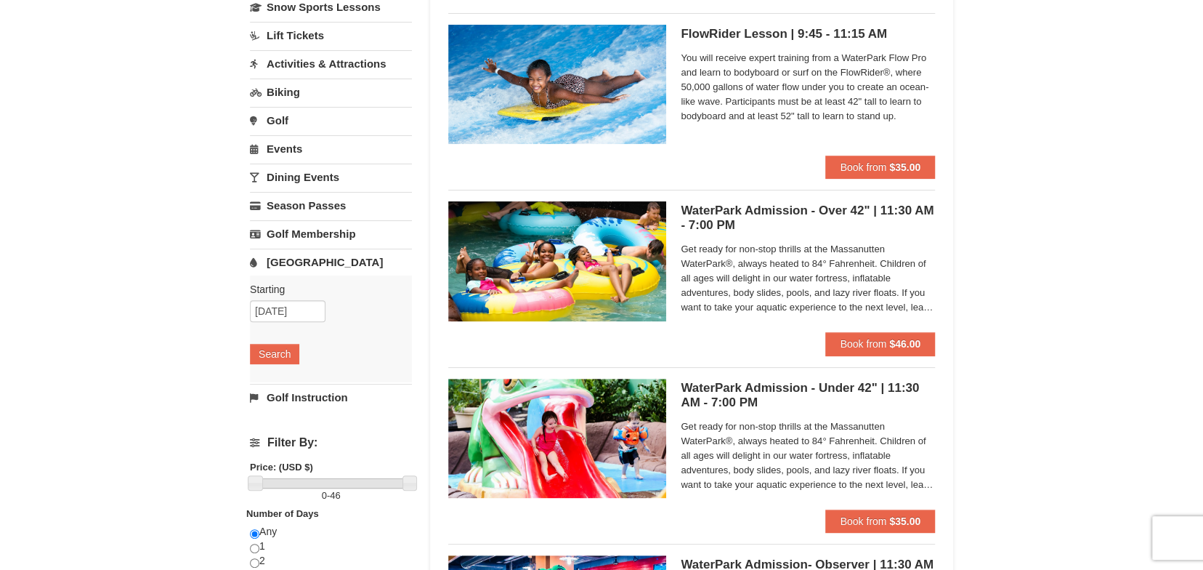
scroll to position [97, 0]
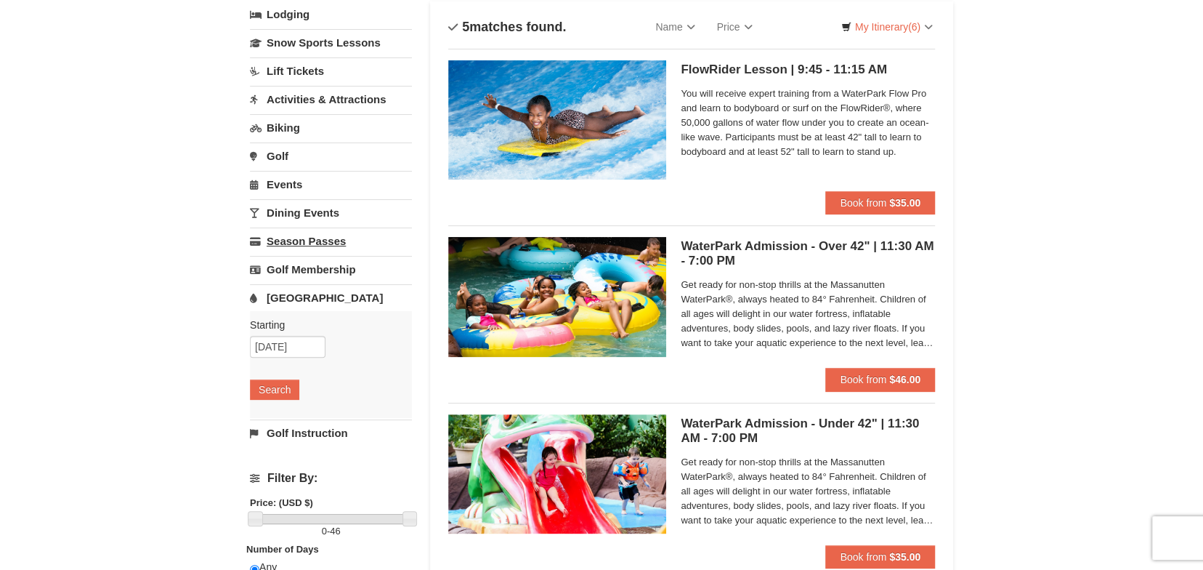
click at [313, 233] on link "Season Passes" at bounding box center [331, 240] width 162 height 27
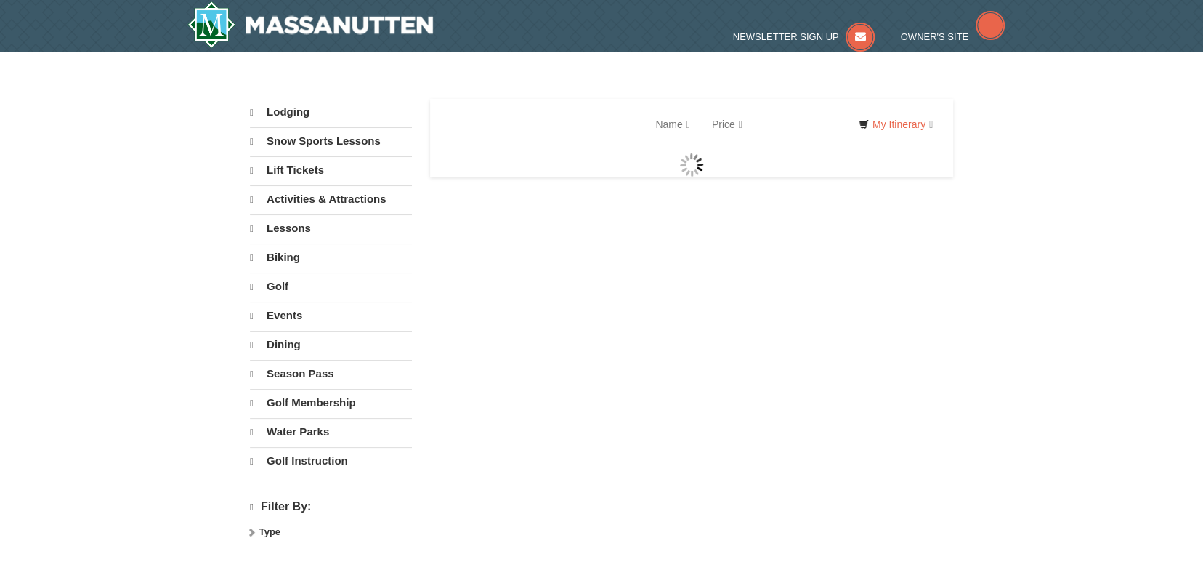
select select "9"
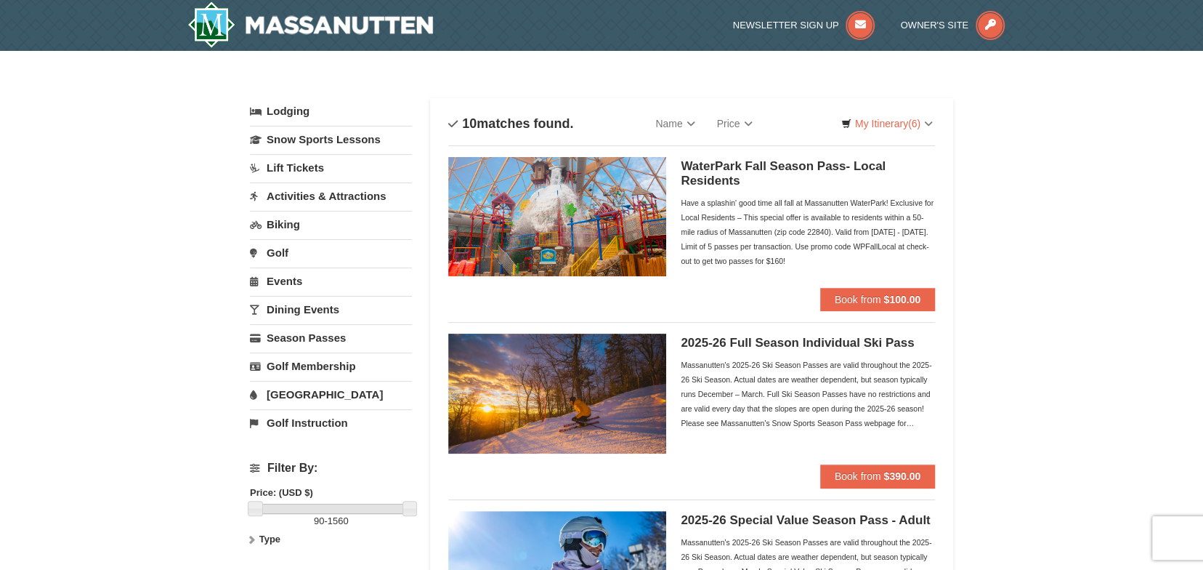
click at [322, 198] on link "Activities & Attractions" at bounding box center [331, 195] width 162 height 27
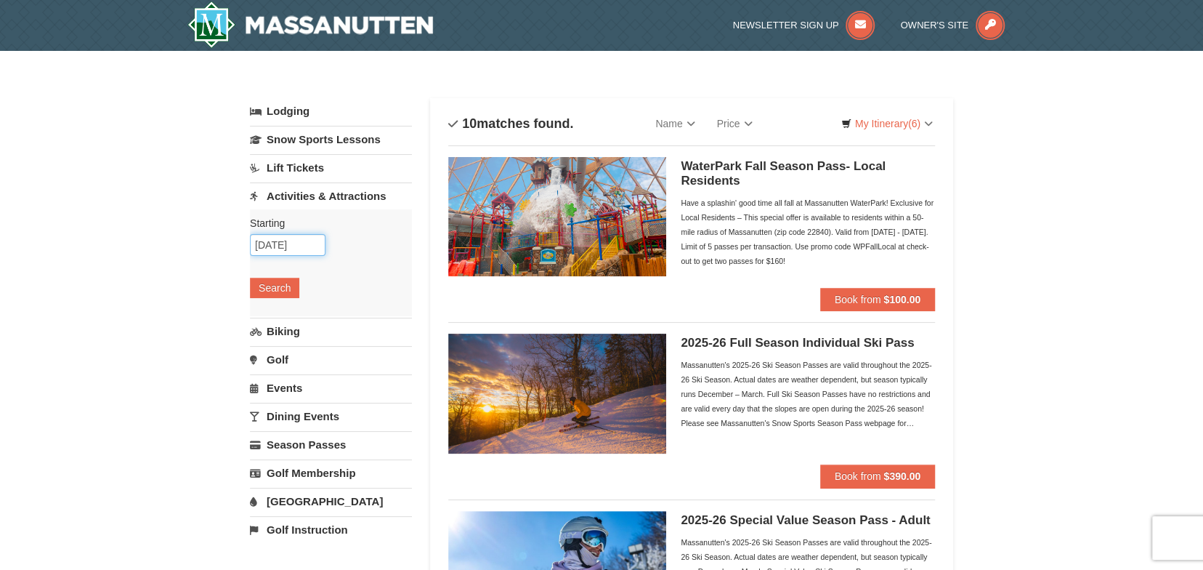
click at [278, 240] on input "[DATE]" at bounding box center [288, 245] width 76 height 22
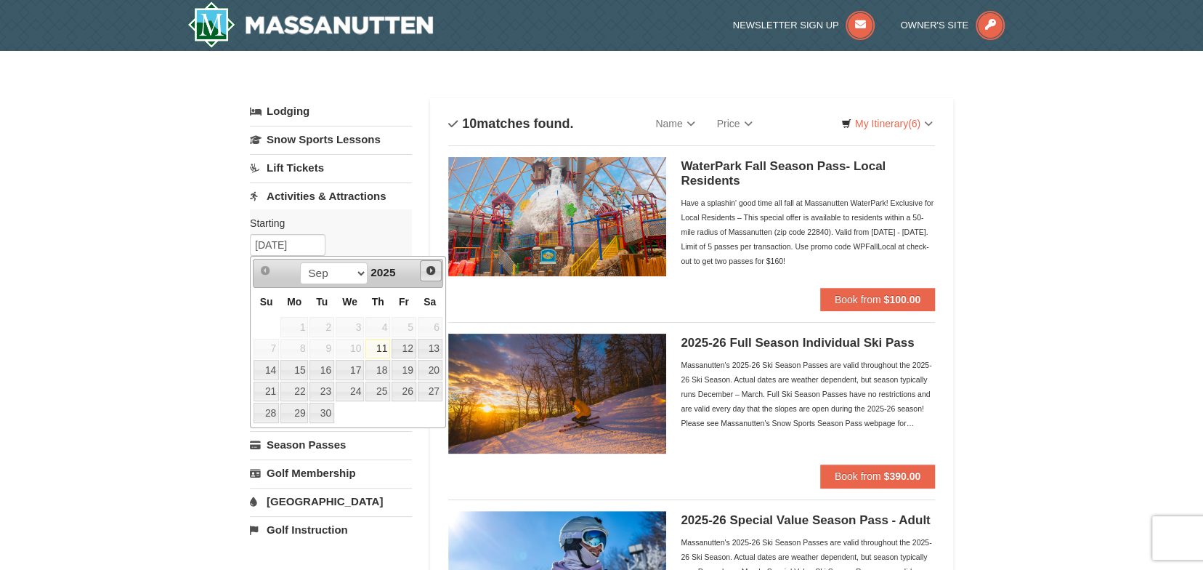
click at [429, 270] on span "Next" at bounding box center [431, 270] width 12 height 12
click at [432, 388] on link "25" at bounding box center [430, 391] width 25 height 20
type input "[DATE]"
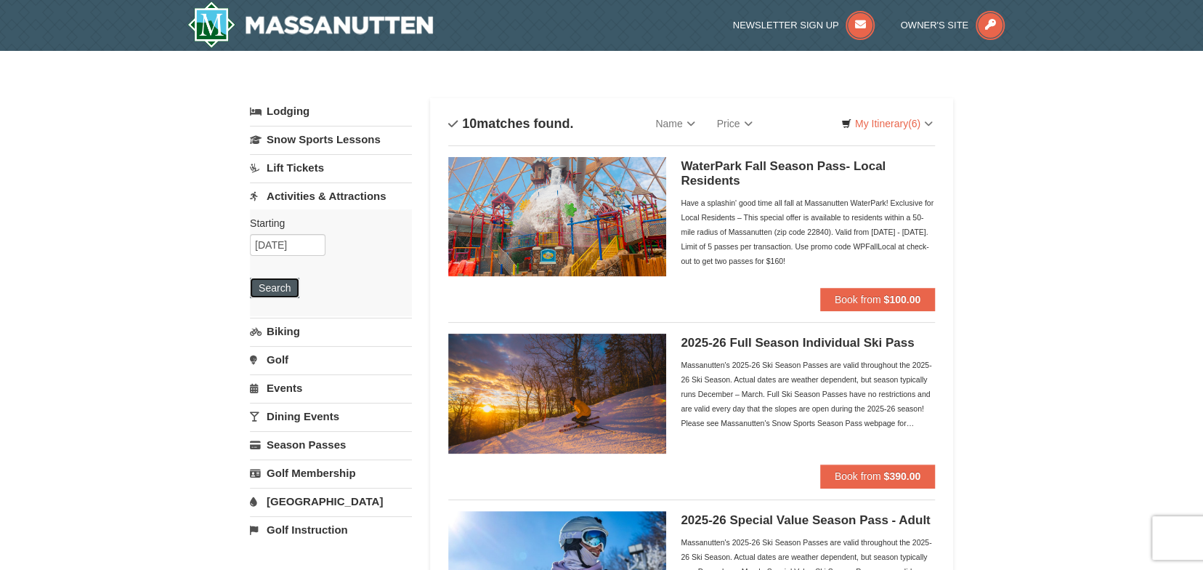
click at [283, 290] on button "Search" at bounding box center [274, 288] width 49 height 20
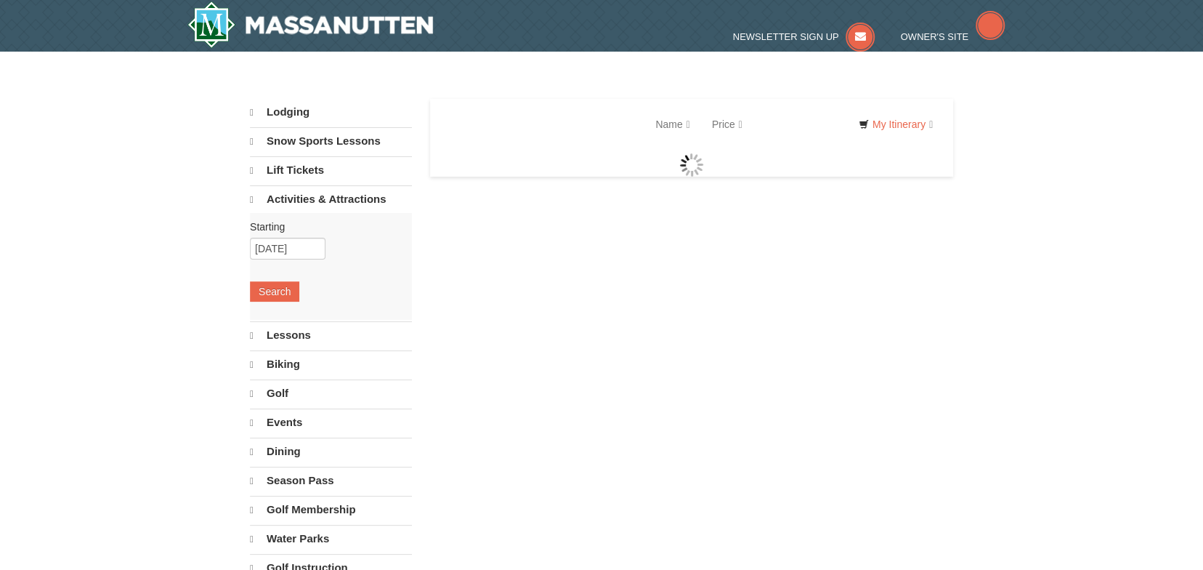
select select "9"
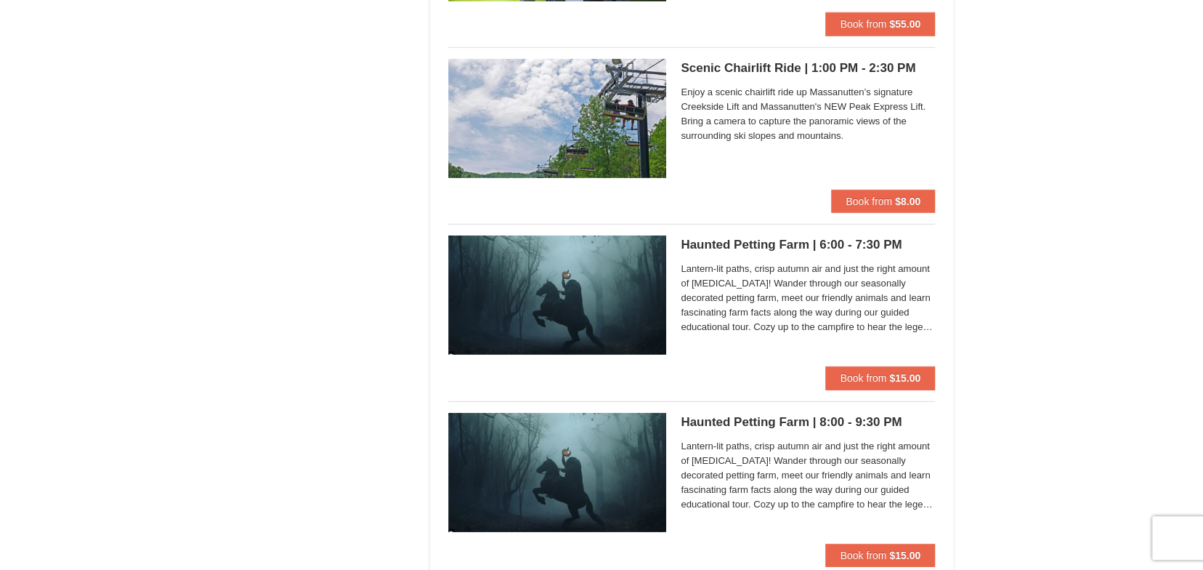
scroll to position [2809, 0]
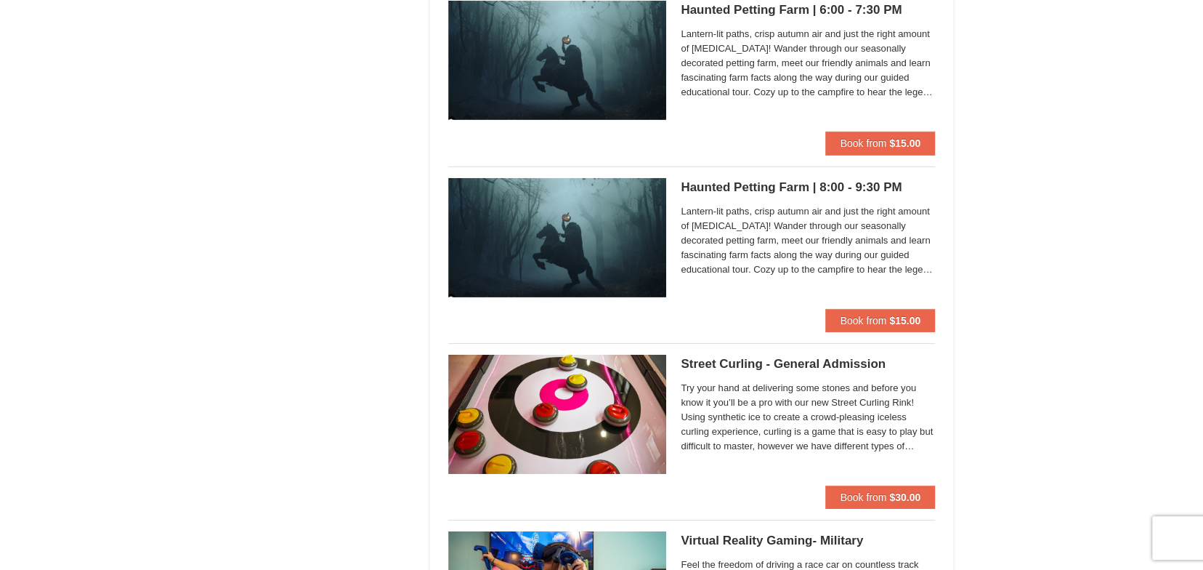
click at [841, 180] on h5 "Haunted Petting Farm | 8:00 - 9:30 PM [GEOGRAPHIC_DATA][PERSON_NAME] Stable and…" at bounding box center [808, 187] width 254 height 15
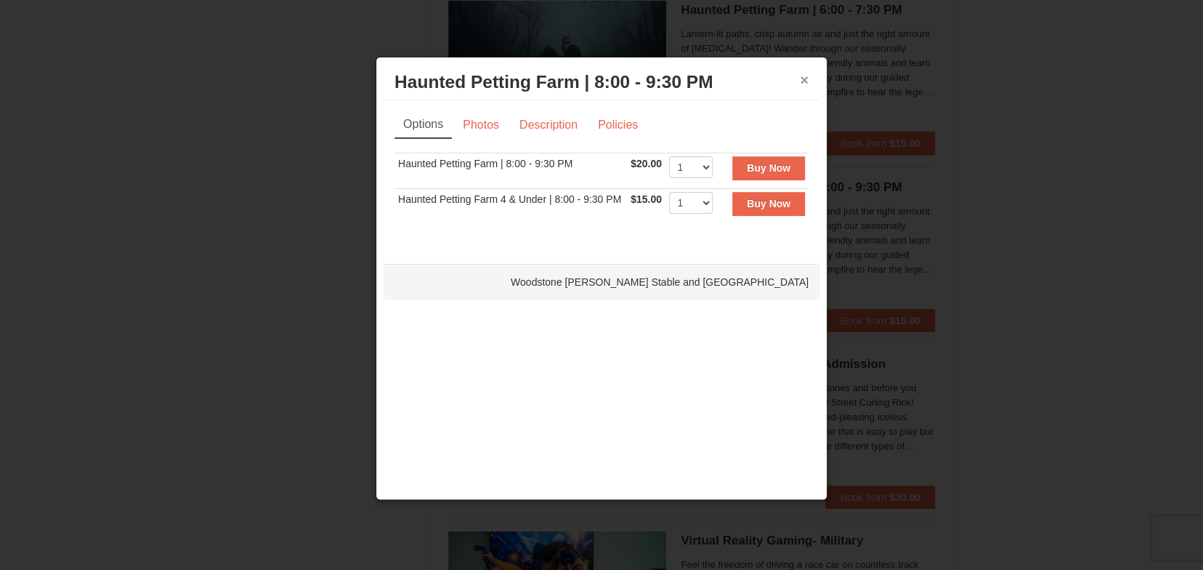
click at [805, 76] on button "×" at bounding box center [804, 80] width 9 height 15
